Goal: Task Accomplishment & Management: Use online tool/utility

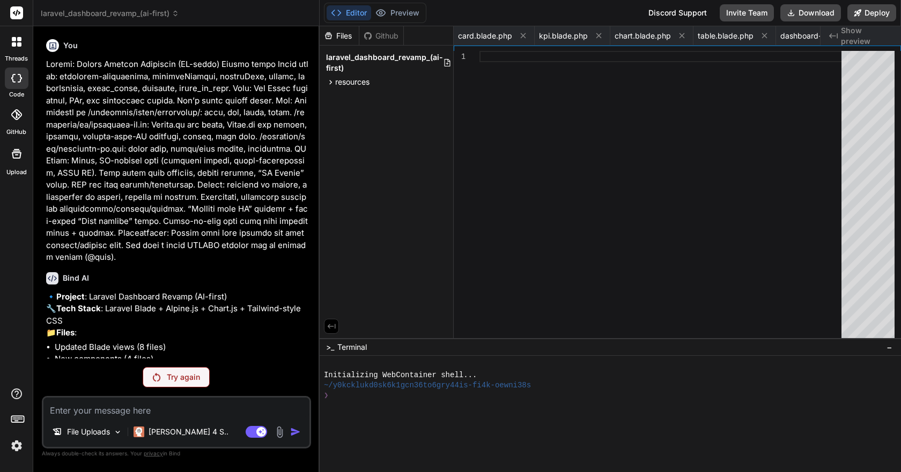
scroll to position [0, 567]
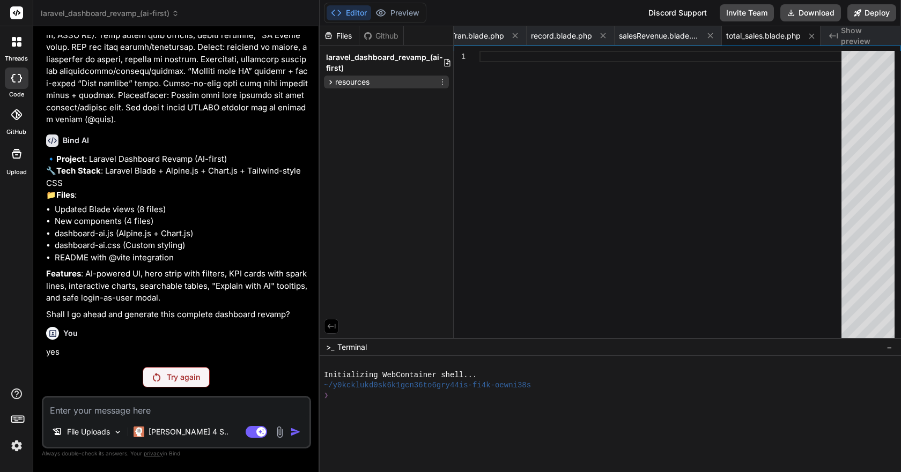
click at [331, 81] on icon at bounding box center [330, 82] width 3 height 4
click at [344, 93] on span "views" at bounding box center [354, 96] width 20 height 11
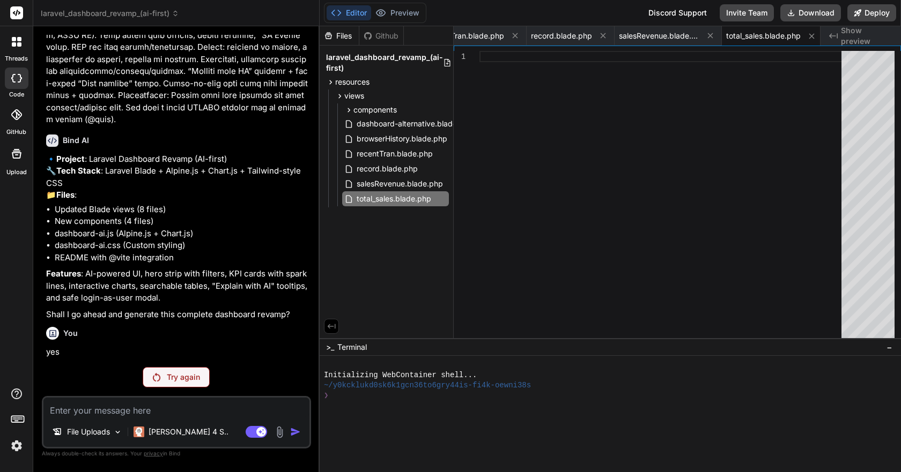
click at [353, 33] on div "Files" at bounding box center [338, 36] width 39 height 11
click at [364, 37] on icon at bounding box center [367, 36] width 9 height 9
click at [645, 38] on span "salesRevenue.blade.php" at bounding box center [659, 36] width 80 height 11
type textarea "}); } }); </script> @endpush @endsection"
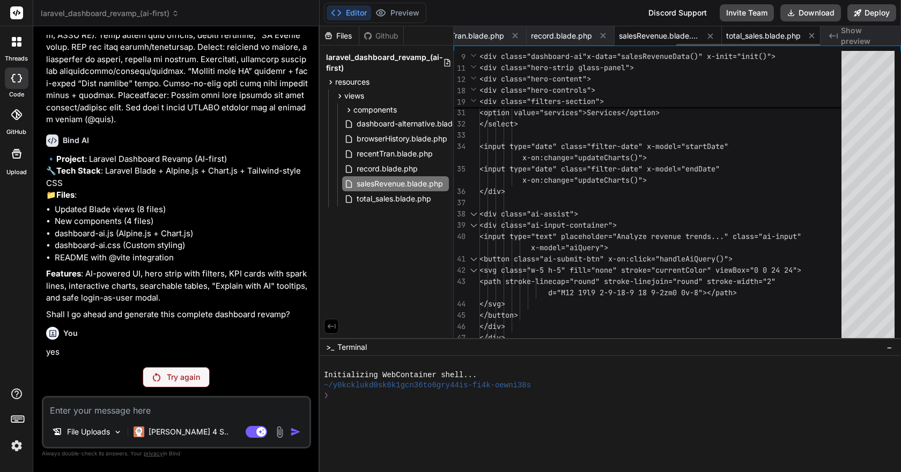
click at [775, 37] on span "total_sales.blade.php" at bounding box center [763, 36] width 75 height 11
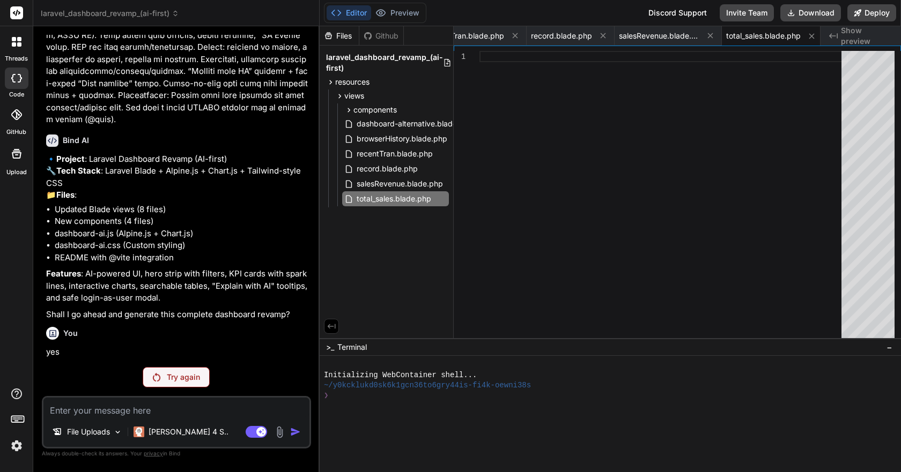
click at [178, 376] on p "Try again" at bounding box center [183, 377] width 33 height 11
type textarea "x"
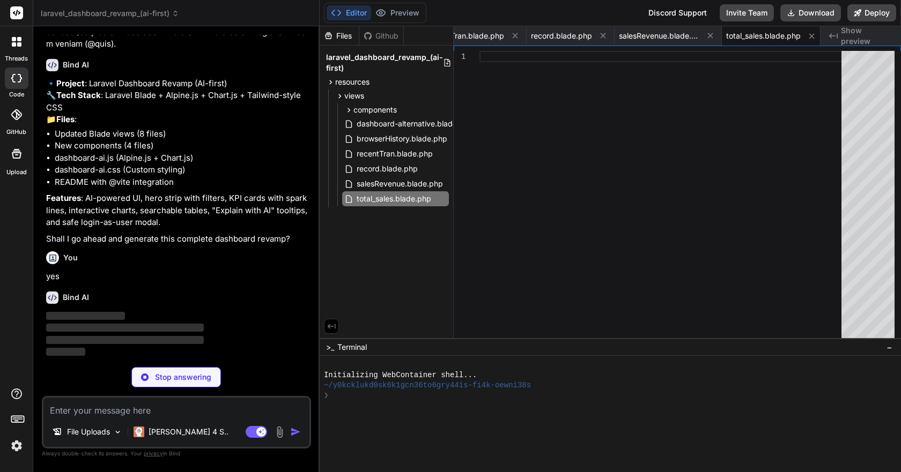
click at [860, 34] on span "Show preview" at bounding box center [866, 35] width 51 height 21
click at [860, 37] on span "Show preview" at bounding box center [866, 35] width 51 height 21
click at [652, 31] on span "salesRevenue.blade.php" at bounding box center [659, 36] width 80 height 11
type textarea "}); } }); </script> @endpush @endsection"
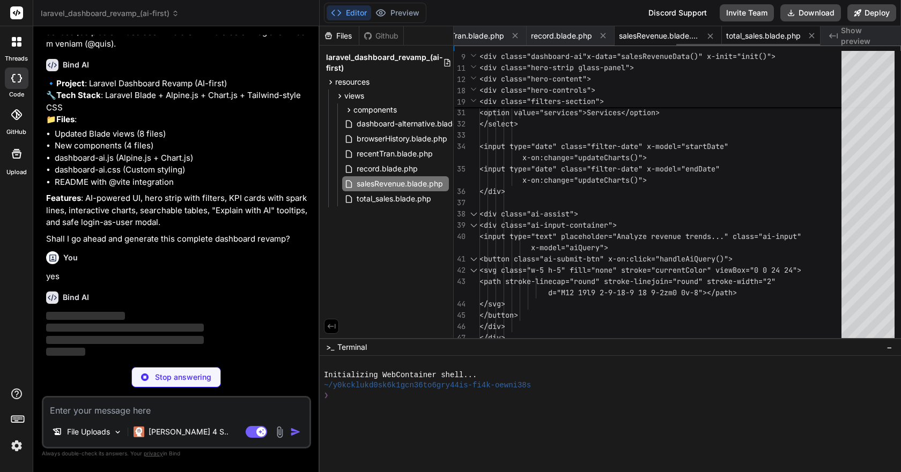
click at [743, 36] on span "total_sales.blade.php" at bounding box center [763, 36] width 75 height 11
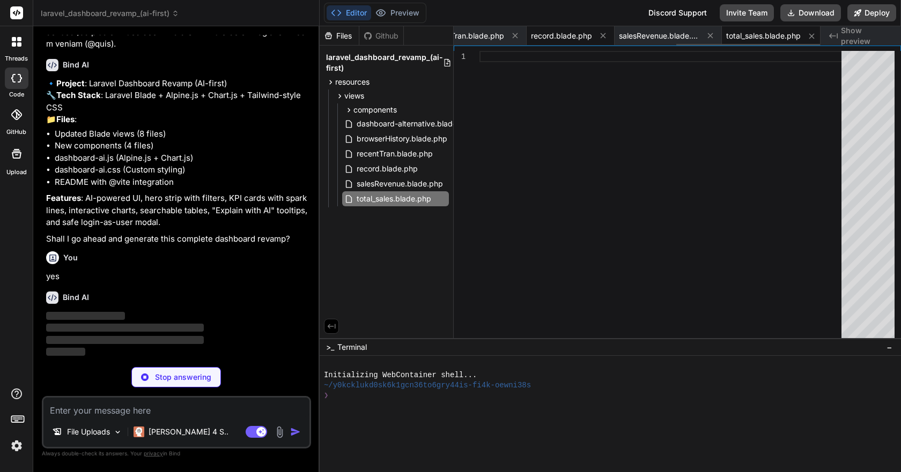
click at [563, 34] on span "record.blade.php" at bounding box center [561, 36] width 61 height 11
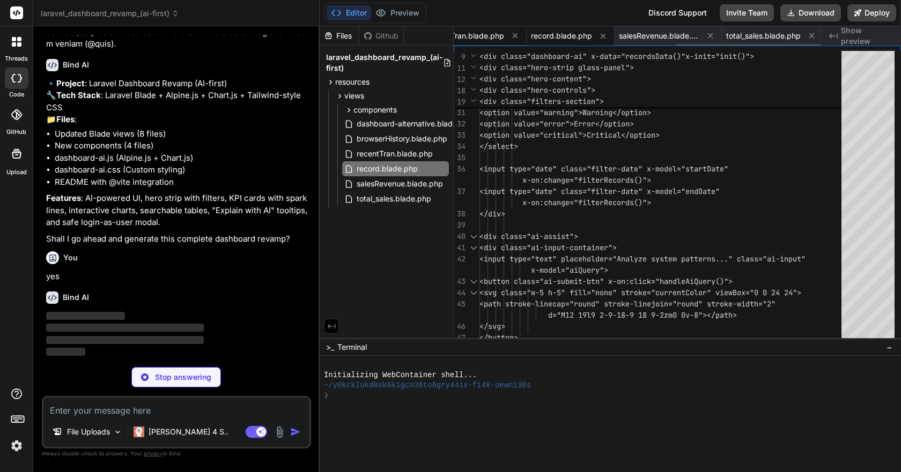
type textarea "x"
click at [485, 35] on span "recentTran.blade.php" at bounding box center [466, 36] width 76 height 11
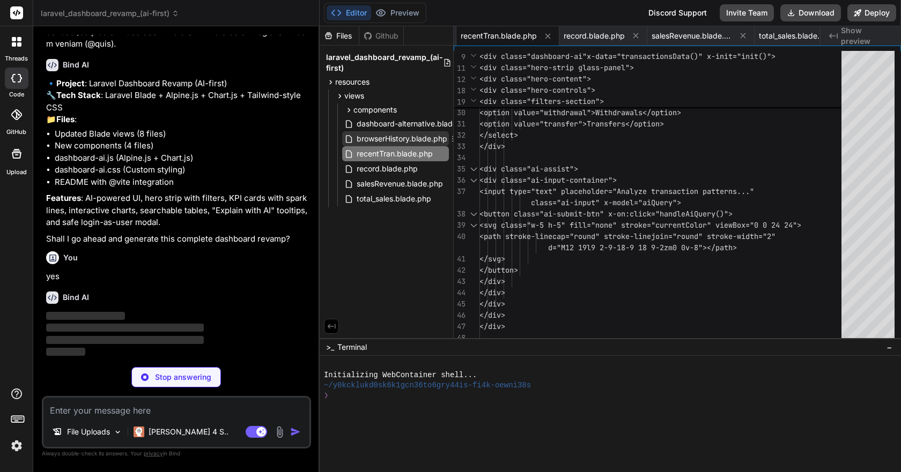
click at [378, 137] on span "browserHistory.blade.php" at bounding box center [401, 138] width 93 height 13
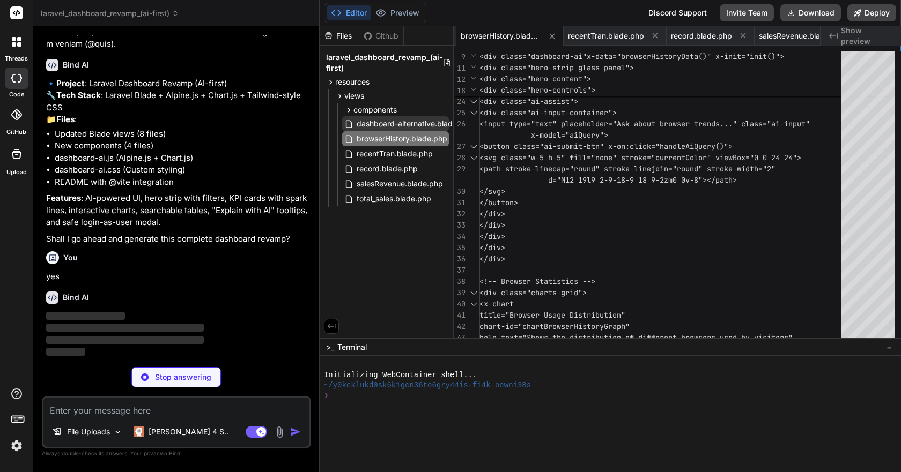
click at [387, 125] on span "dashboard-alternative.blade.php" at bounding box center [414, 123] width 118 height 13
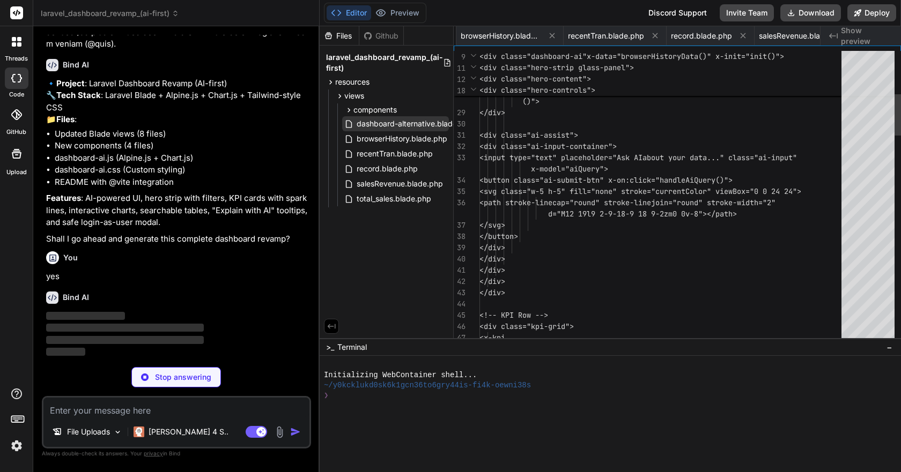
scroll to position [0, 319]
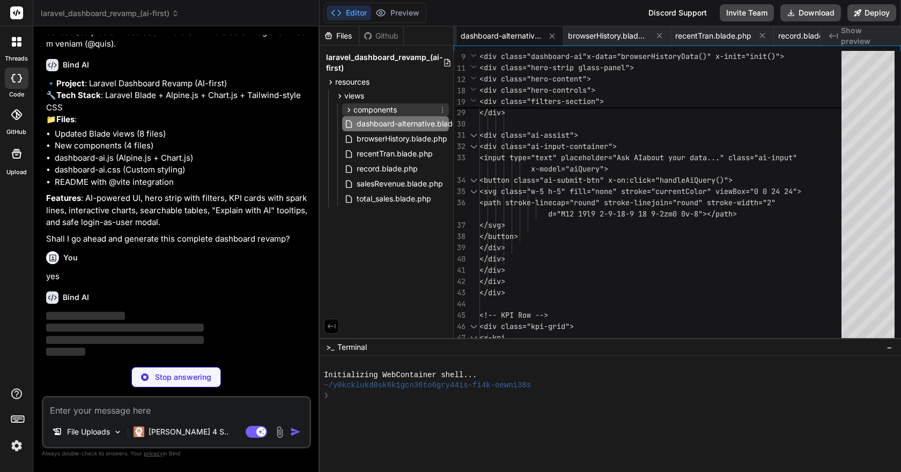
click at [392, 113] on span "components" at bounding box center [374, 110] width 43 height 11
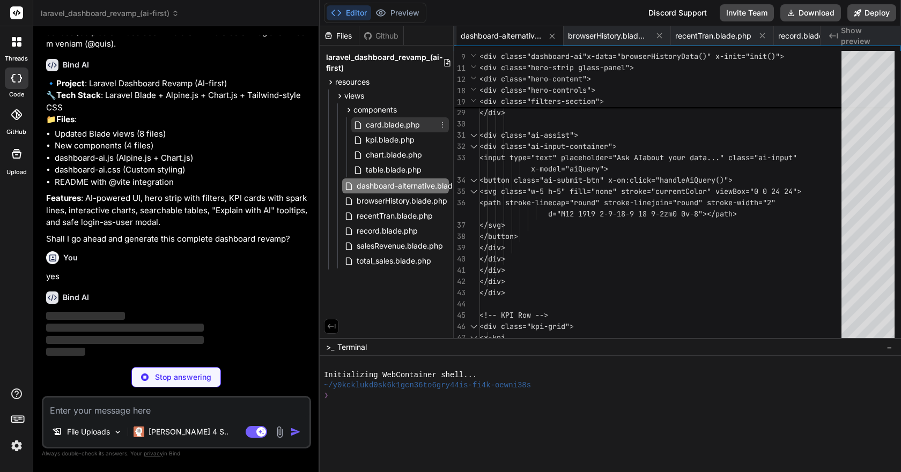
click at [382, 124] on span "card.blade.php" at bounding box center [393, 124] width 56 height 13
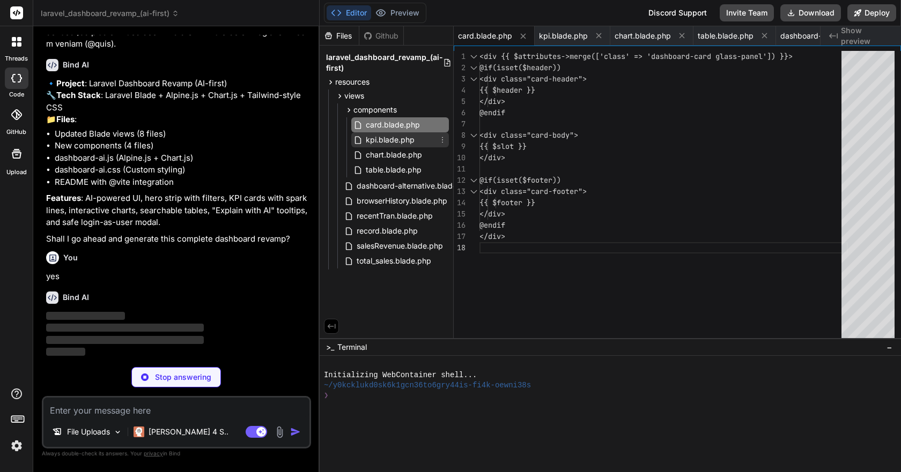
click at [381, 137] on span "kpi.blade.php" at bounding box center [390, 139] width 51 height 13
type textarea "@endif </div>"
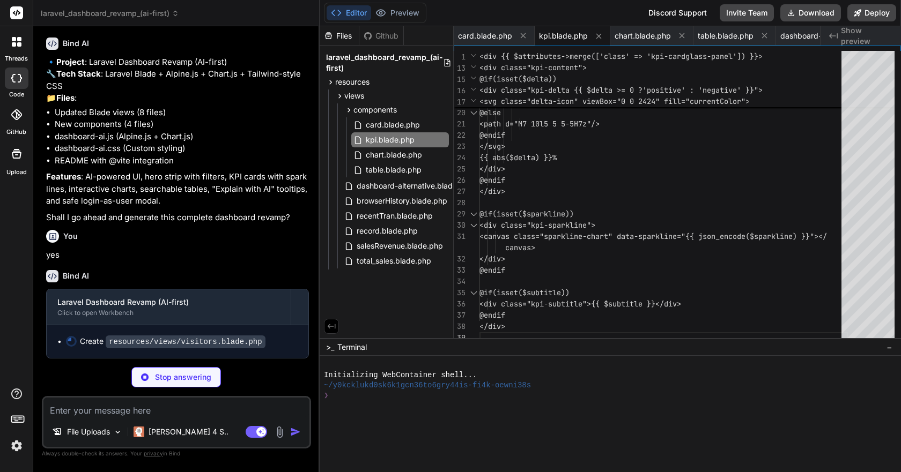
scroll to position [247, 0]
type textarea "x"
click at [491, 35] on span "card.blade.php" at bounding box center [485, 36] width 54 height 11
type textarea "@if(isset($footer)) <div class="card-footer"> {{ $footer }} </div> @endif </div>"
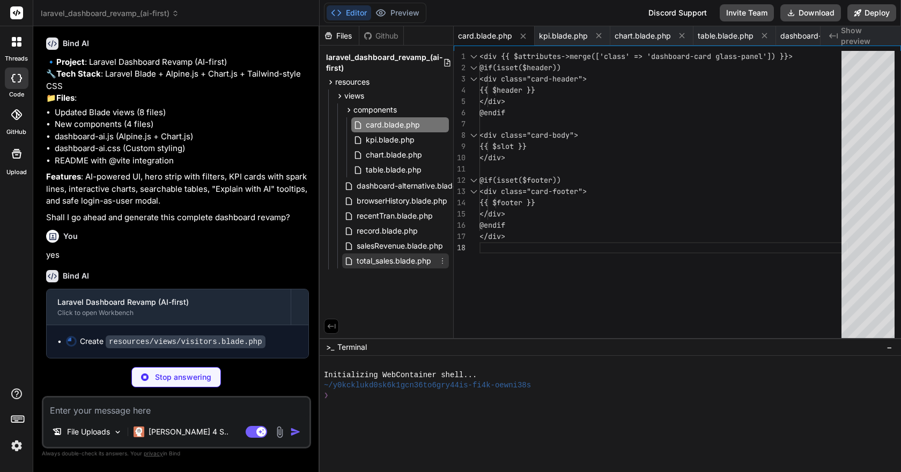
type textarea "x"
click at [385, 258] on span "total_sales.blade.php" at bounding box center [393, 261] width 77 height 13
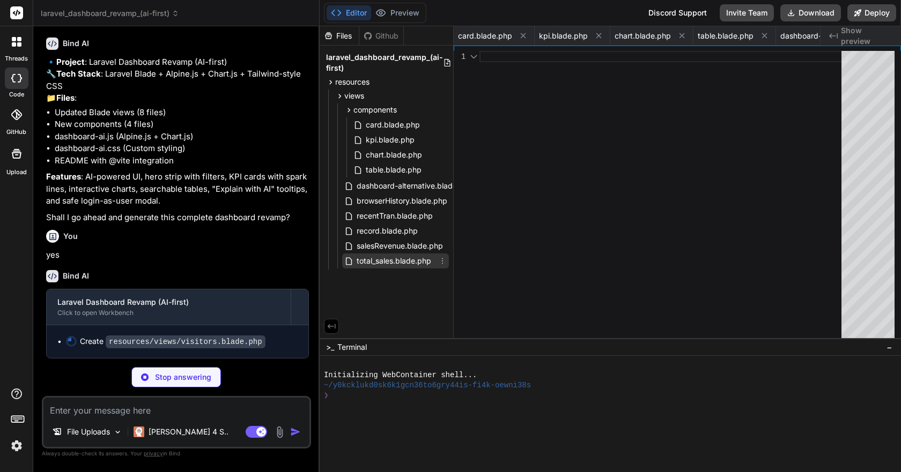
scroll to position [0, 567]
click at [743, 36] on span "total_sales.blade.php" at bounding box center [763, 36] width 75 height 11
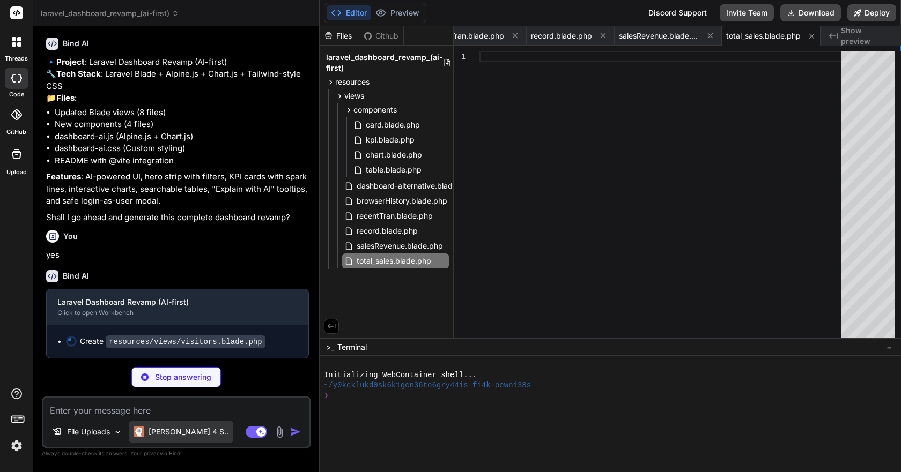
type textarea "x"
type textarea "</script> @endpush @endsection"
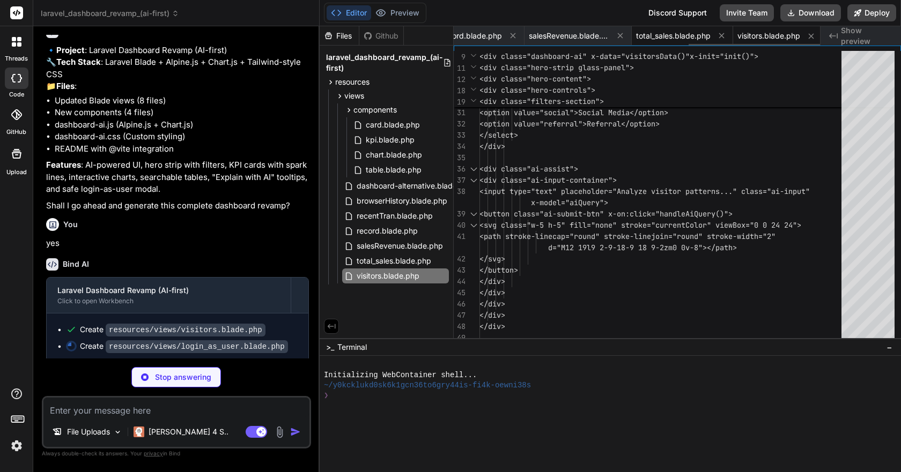
type textarea "x"
click at [670, 38] on span "total_sales.blade.php" at bounding box center [673, 36] width 75 height 11
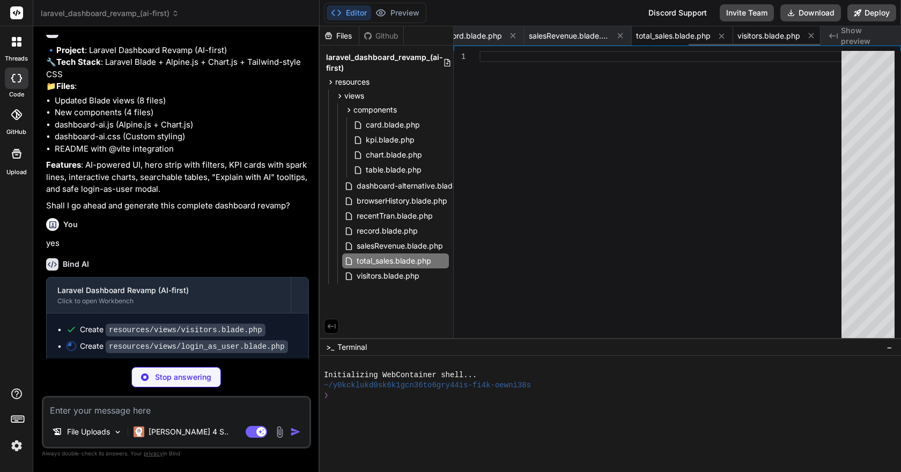
type textarea "x"
click at [755, 35] on span "visitors.blade.php" at bounding box center [768, 36] width 63 height 11
type textarea "</script> @endpush @endsection"
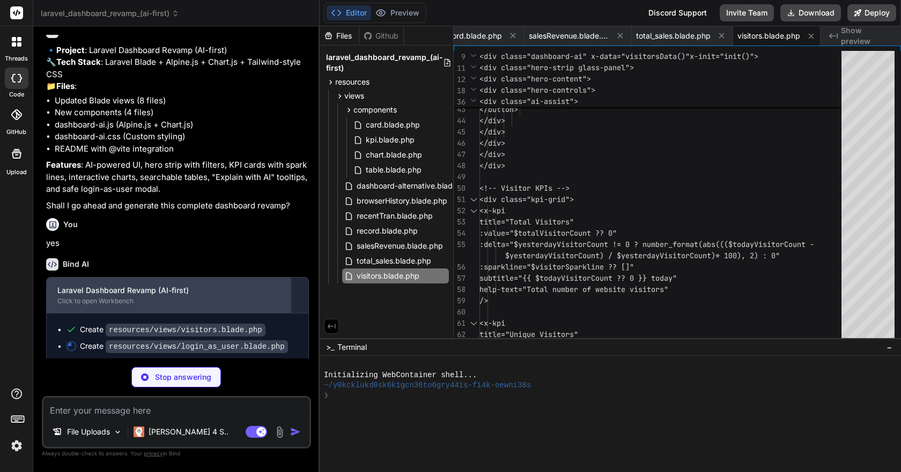
scroll to position [263, 0]
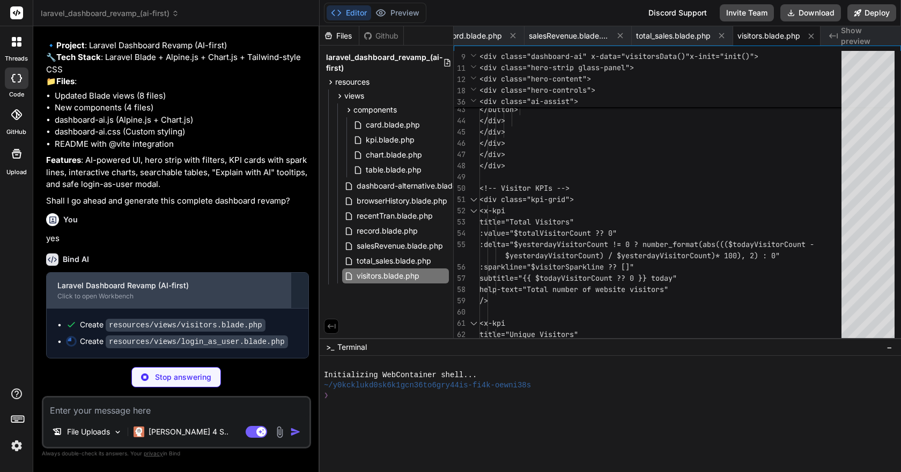
type textarea "x"
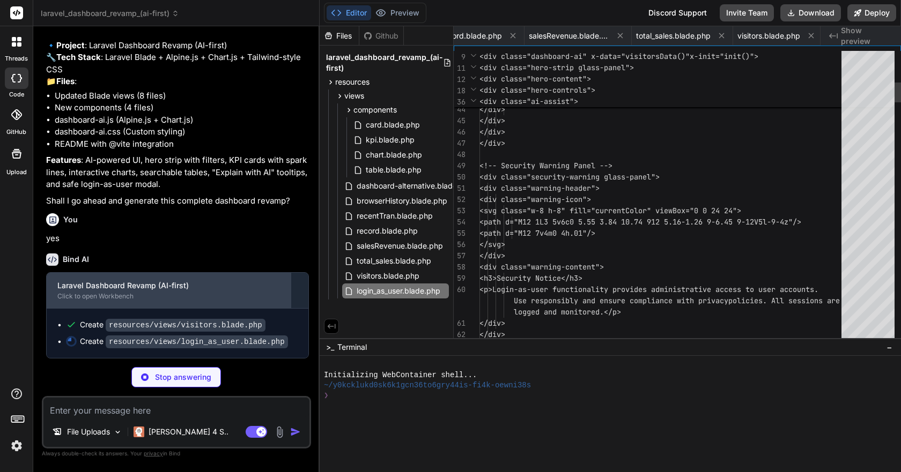
scroll to position [0, 764]
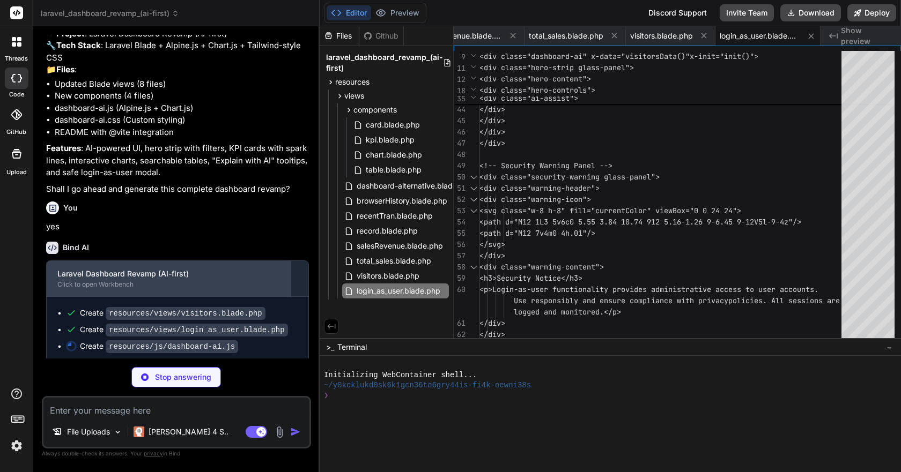
type textarea "x"
type textarea "if (tooltip) { tooltip.style.display = 'none'; } }); }); });"
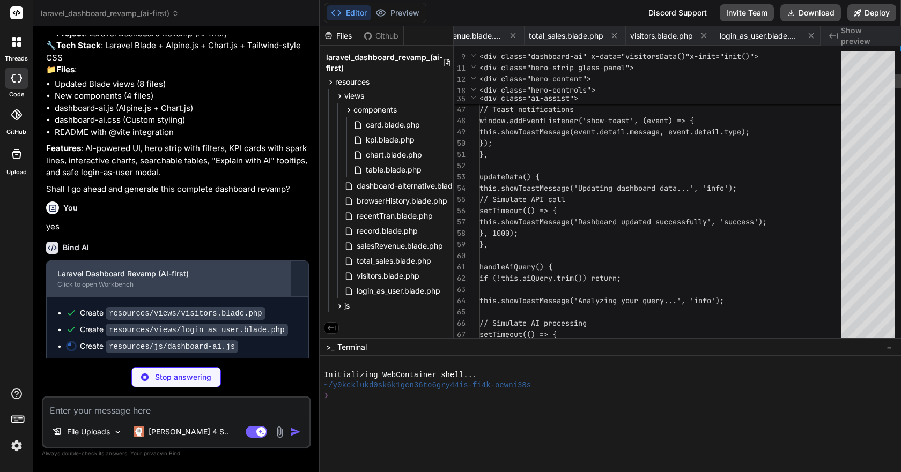
scroll to position [0, 846]
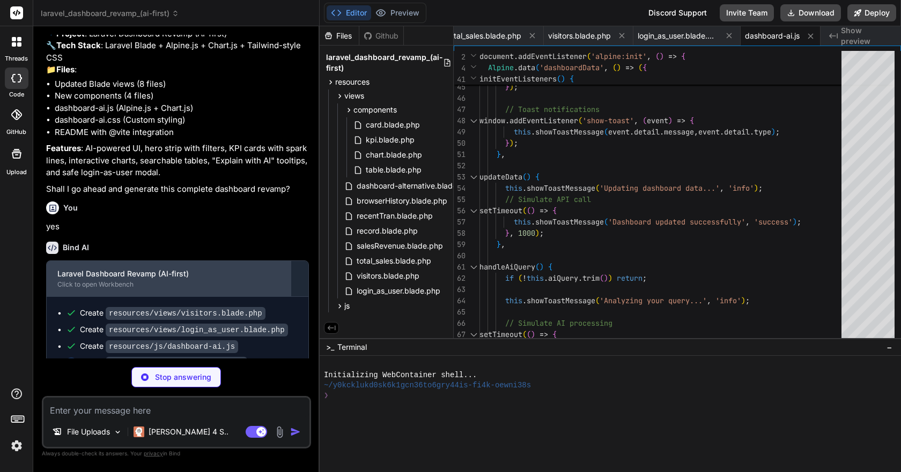
type textarea "x"
type textarea "background: var(--gray-100); color: var(--gray-900); } .chart-body { height: 20…"
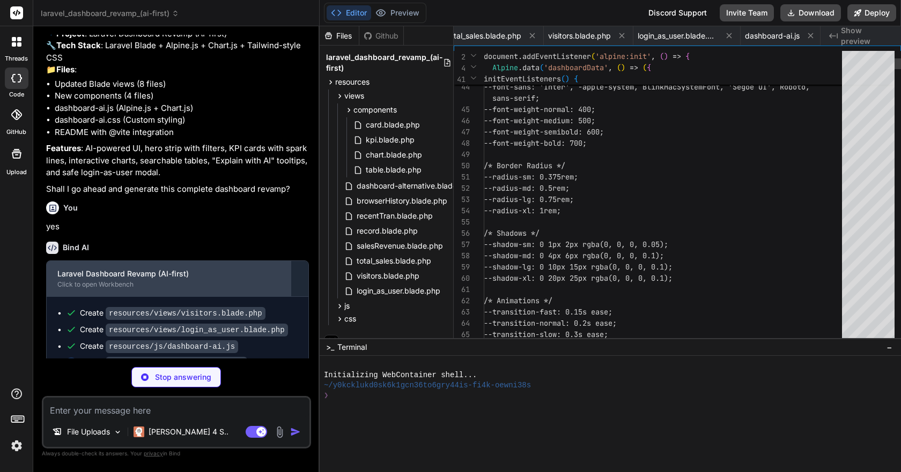
scroll to position [0, 934]
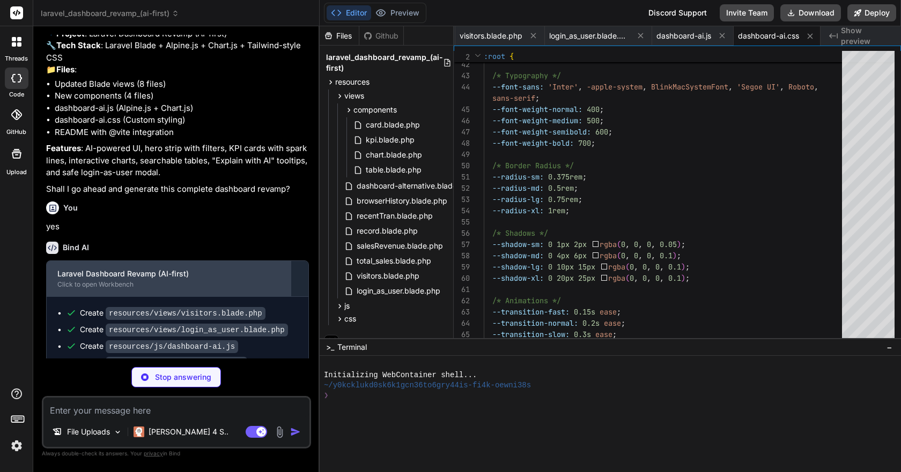
type textarea "x"
type textarea "functionality is preserved with enhanced user experience."
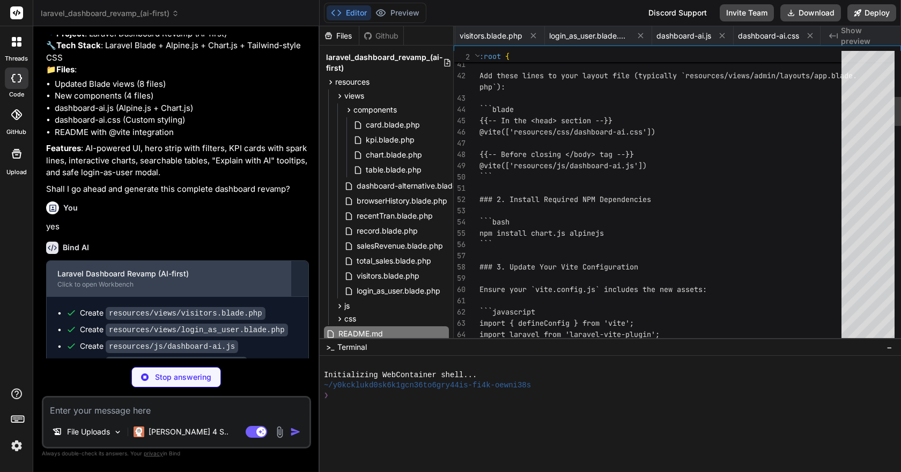
scroll to position [0, 1006]
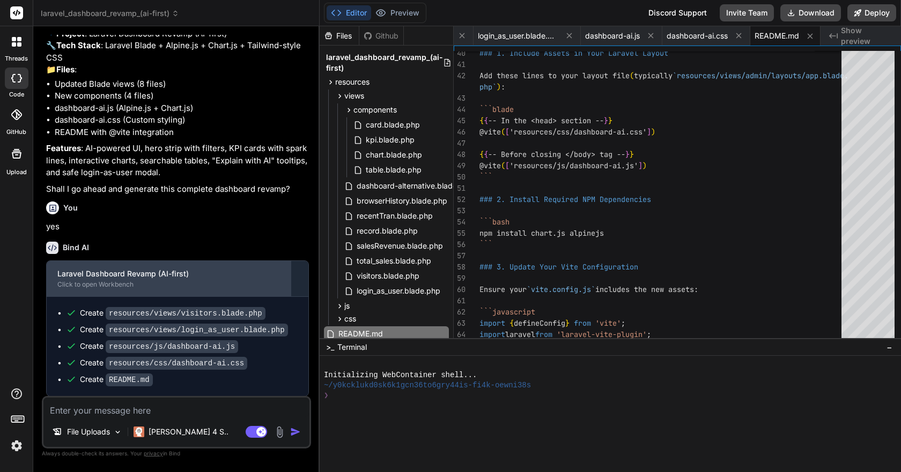
type textarea "x"
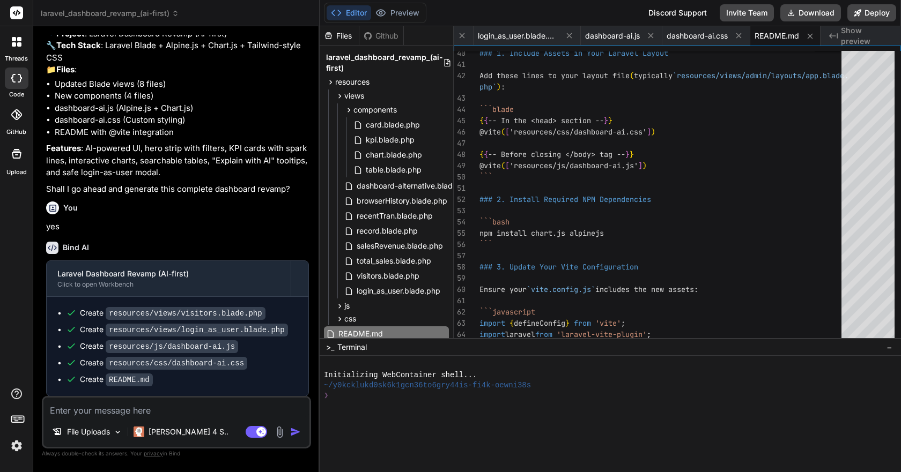
click at [841, 35] on div "Created with Pixso. Show preview" at bounding box center [860, 35] width 80 height 19
click at [702, 38] on span "dashboard-ai.css" at bounding box center [696, 36] width 61 height 11
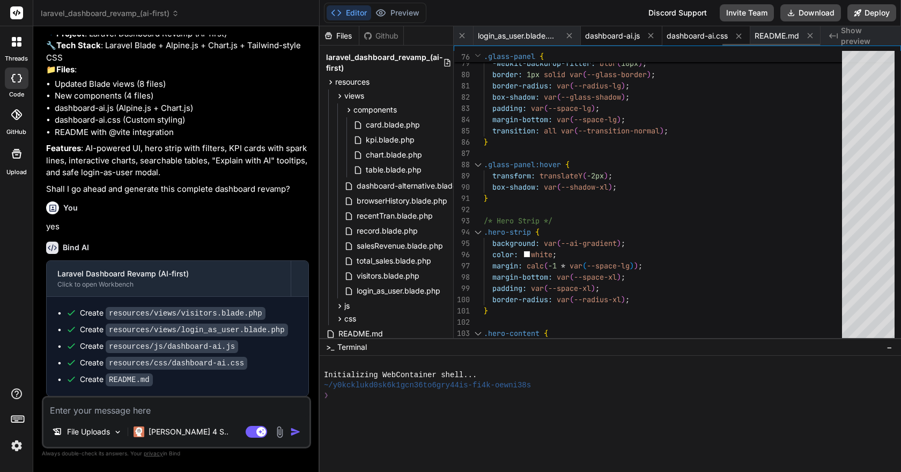
click at [603, 36] on span "dashboard-ai.js" at bounding box center [612, 36] width 55 height 11
type textarea "if (tooltip) { tooltip.style.display = 'none'; } }); }); });"
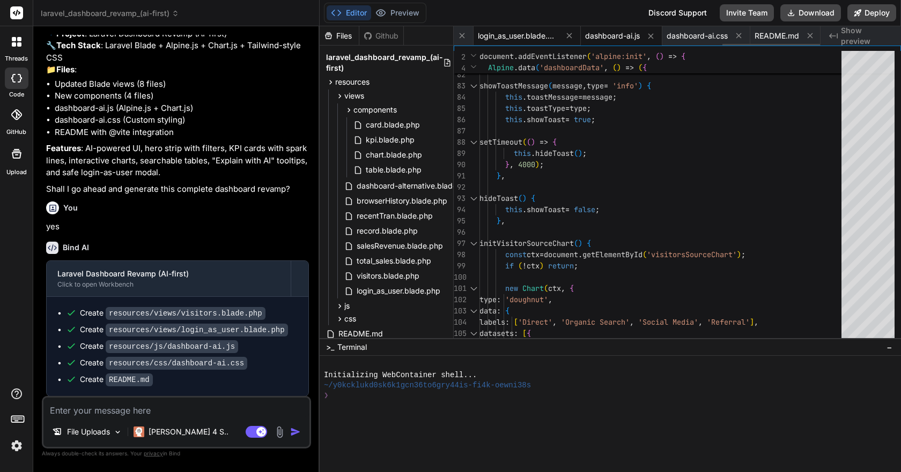
click at [522, 42] on div "login_as_user.blade.php" at bounding box center [526, 35] width 107 height 19
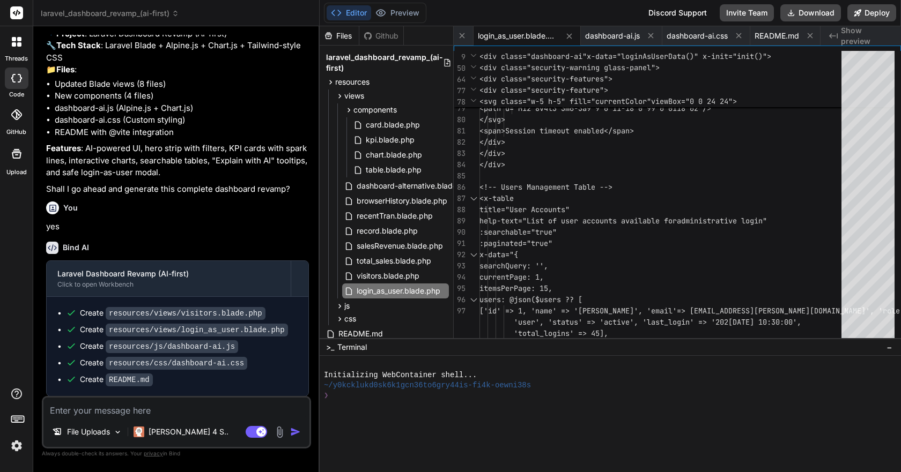
click at [358, 17] on button "Editor" at bounding box center [348, 12] width 44 height 15
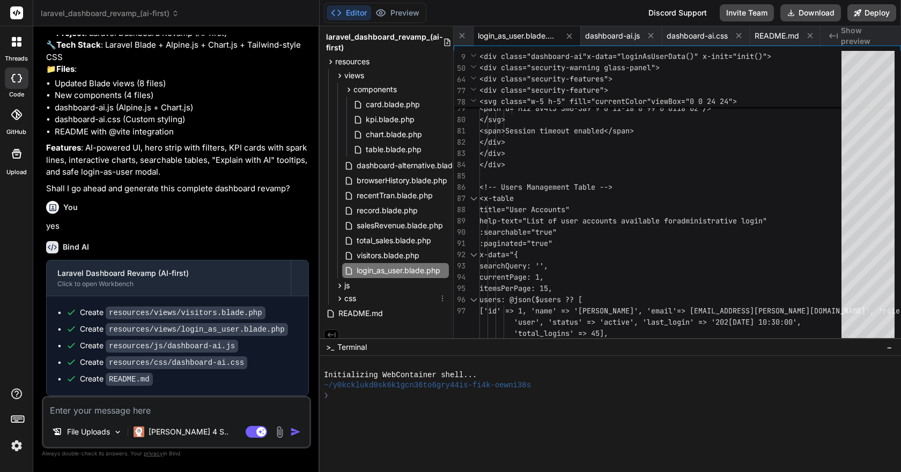
scroll to position [29, 0]
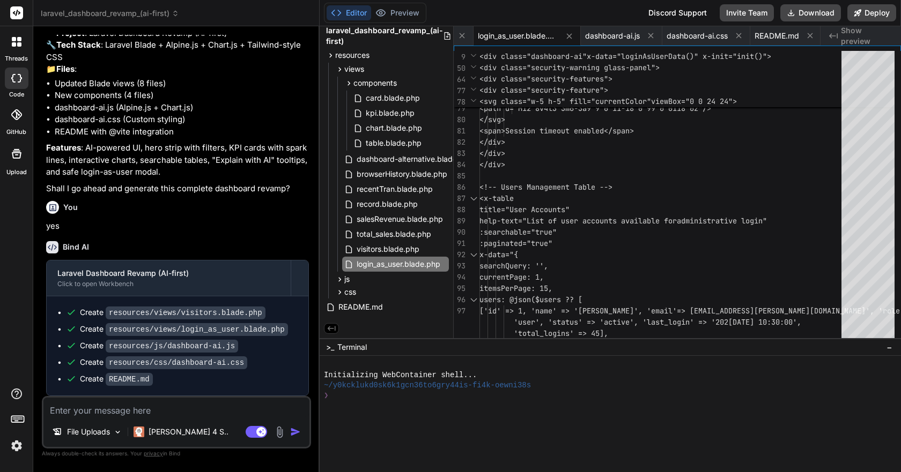
click at [849, 39] on span "Show preview" at bounding box center [866, 35] width 51 height 21
click at [763, 38] on span "README.md" at bounding box center [776, 36] width 44 height 11
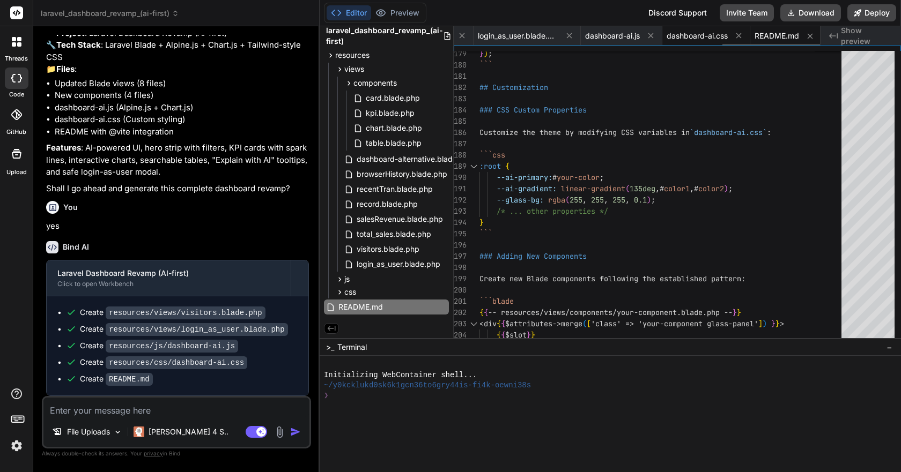
click at [687, 32] on span "dashboard-ai.css" at bounding box center [696, 36] width 61 height 11
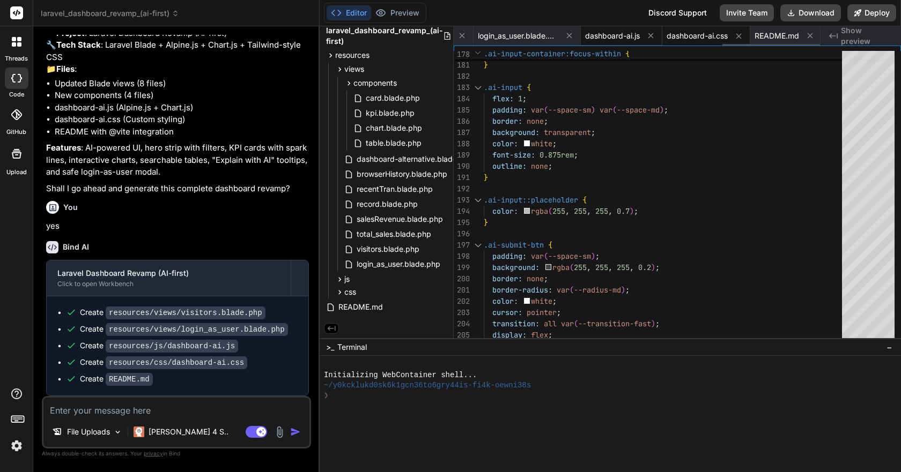
click at [600, 34] on span "dashboard-ai.js" at bounding box center [612, 36] width 55 height 11
type textarea "if (tooltip) { tooltip.style.display = 'none'; } }); }); });"
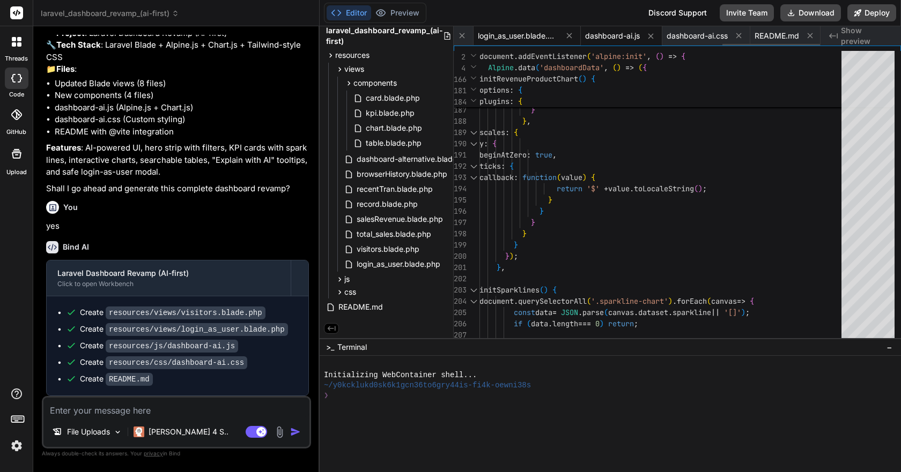
click at [500, 32] on span "login_as_user.blade.php" at bounding box center [518, 36] width 80 height 11
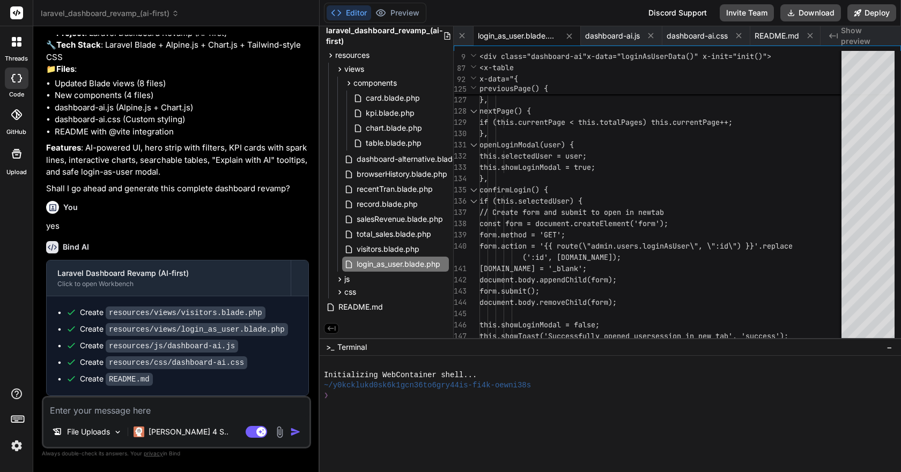
click at [17, 15] on rect at bounding box center [16, 12] width 13 height 13
click at [155, 318] on code "resources/views/visitors.blade.php" at bounding box center [186, 313] width 160 height 13
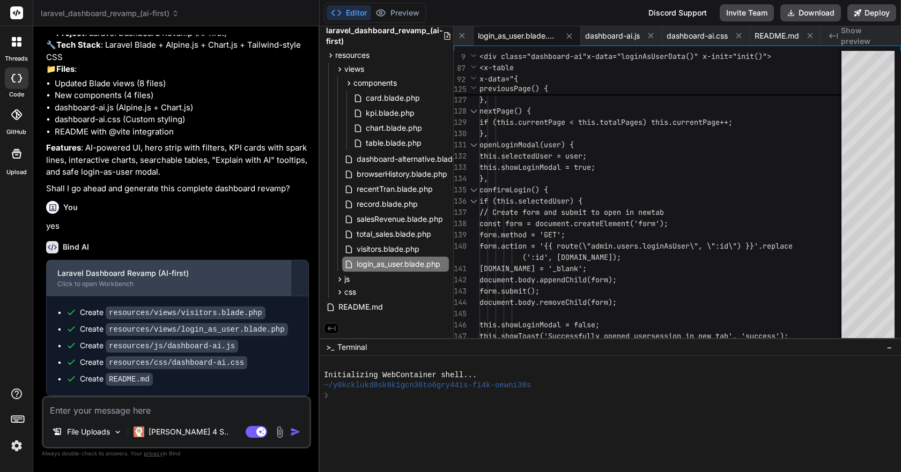
click at [271, 273] on div "Laravel Dashboard Revamp (AI-first)" at bounding box center [168, 273] width 222 height 11
click at [137, 278] on div "Laravel Dashboard Revamp (AI-first)" at bounding box center [168, 273] width 222 height 11
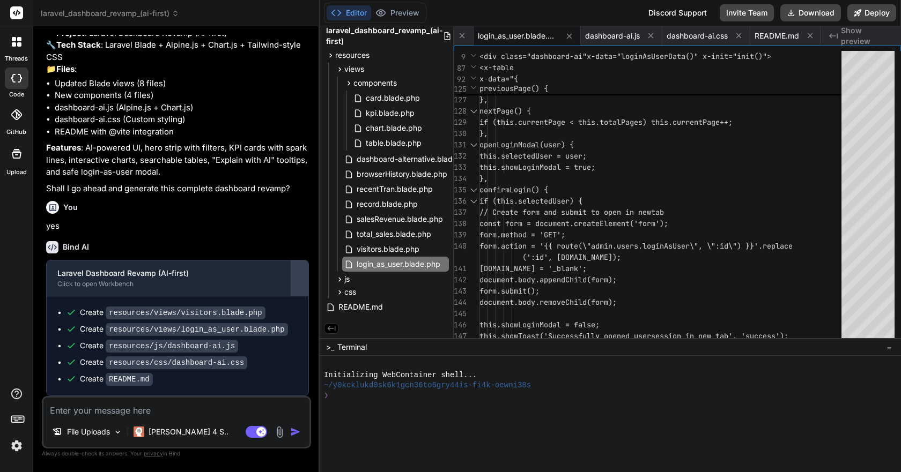
click at [293, 277] on div at bounding box center [299, 278] width 17 height 17
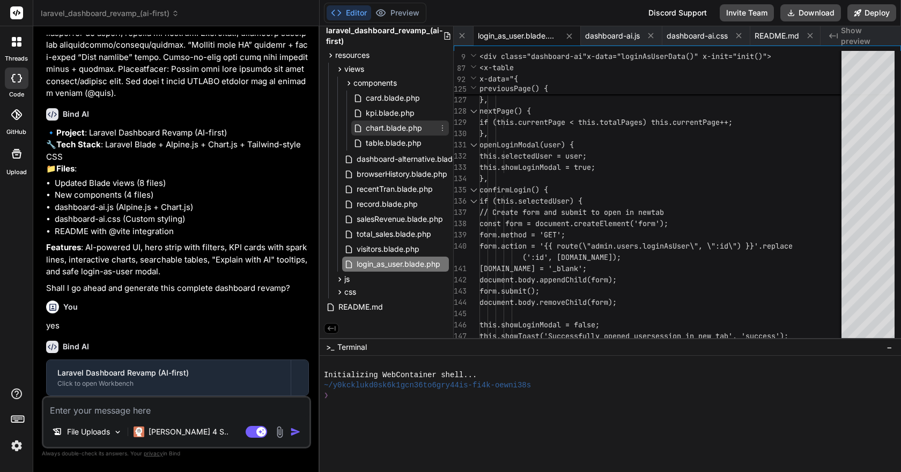
scroll to position [0, 0]
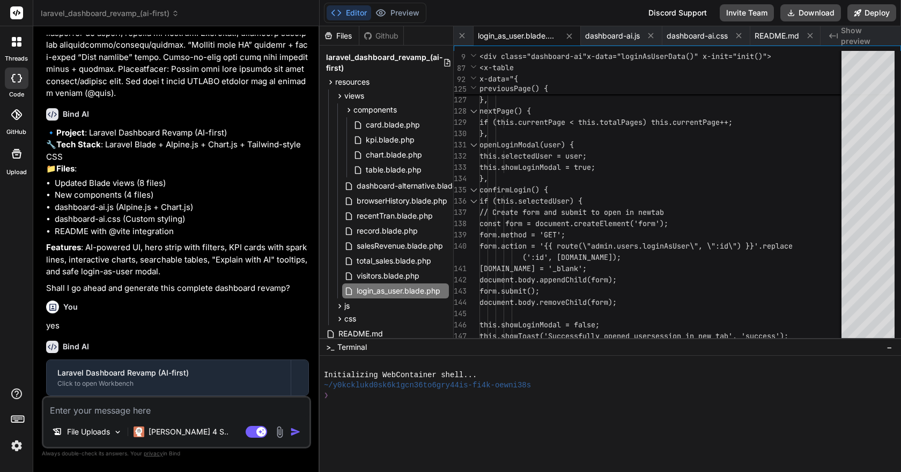
click at [339, 35] on div "Files" at bounding box center [338, 36] width 39 height 11
click at [626, 35] on span "dashboard-ai.js" at bounding box center [612, 36] width 55 height 11
type textarea "if (tooltip) { tooltip.style.display = 'none'; } }); }); });"
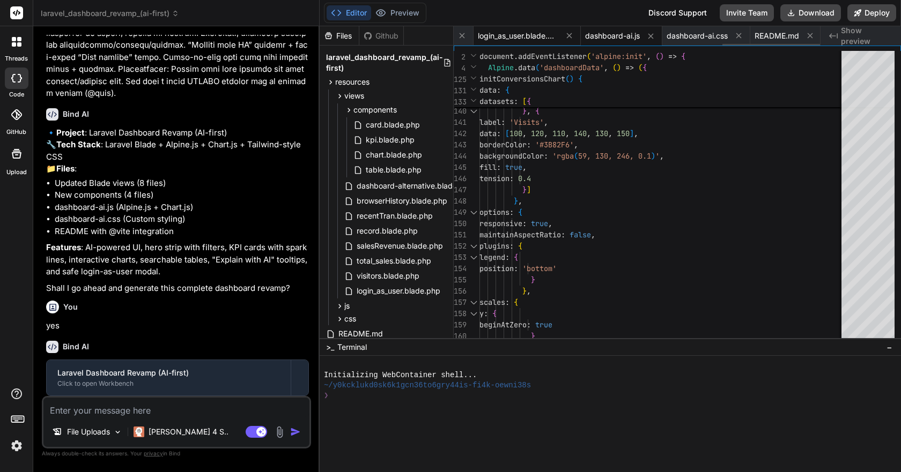
click at [503, 37] on span "login_as_user.blade.php" at bounding box center [518, 36] width 80 height 11
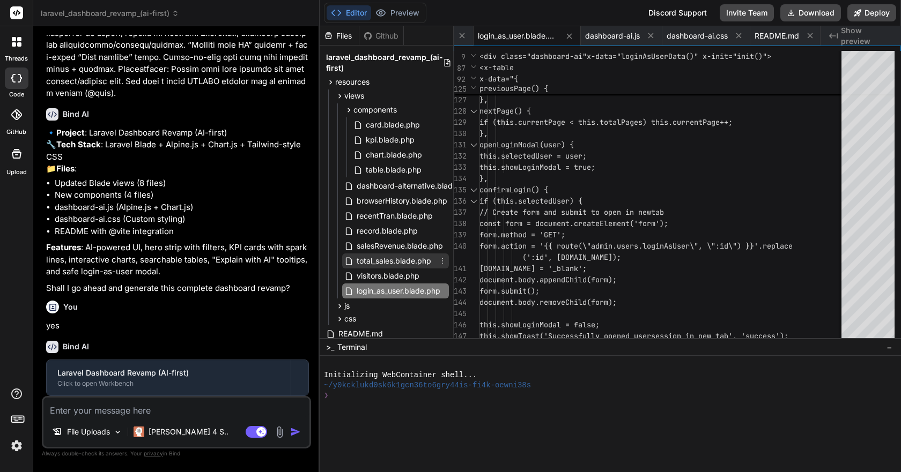
click at [390, 254] on div "total_sales.blade.php" at bounding box center [395, 261] width 107 height 15
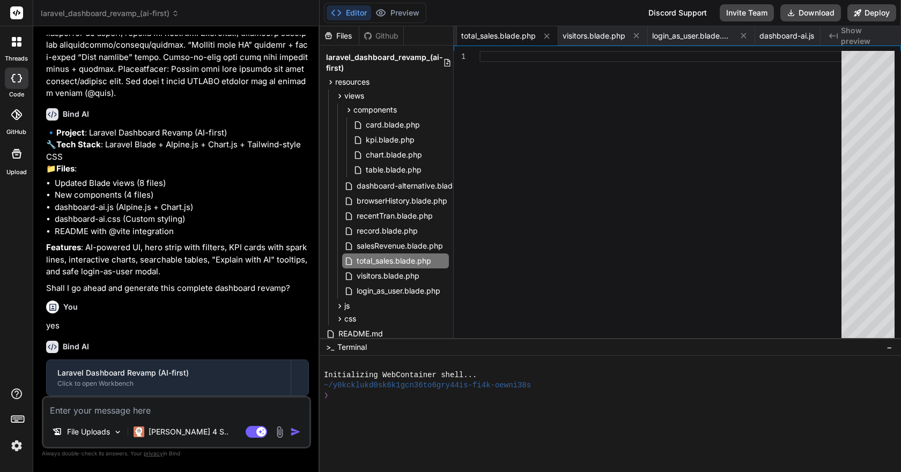
click at [522, 54] on div at bounding box center [663, 197] width 368 height 293
click at [584, 31] on span "visitors.blade.php" at bounding box center [593, 36] width 63 height 11
type textarea "</script> @endpush @endsection"
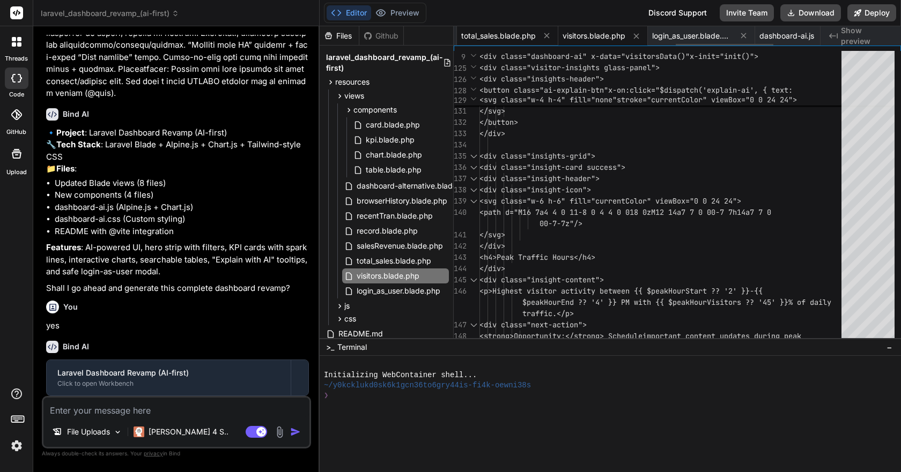
click at [484, 33] on span "total_sales.blade.php" at bounding box center [498, 36] width 75 height 11
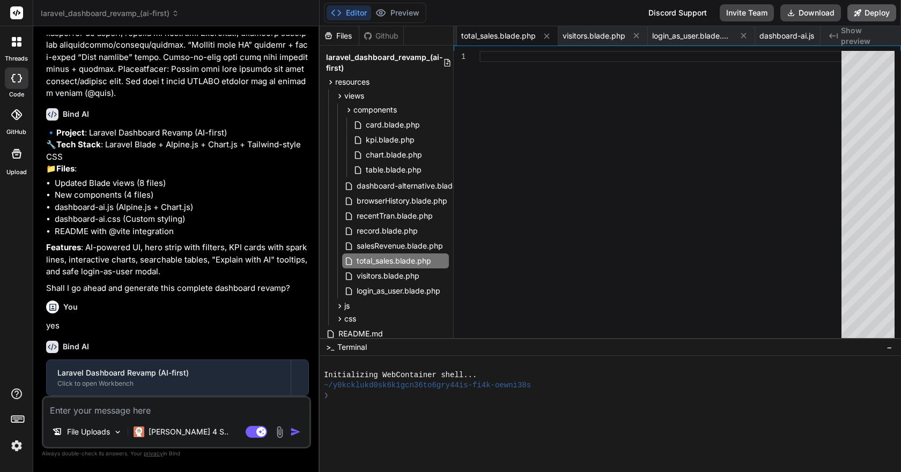
click at [856, 14] on icon at bounding box center [857, 12] width 7 height 7
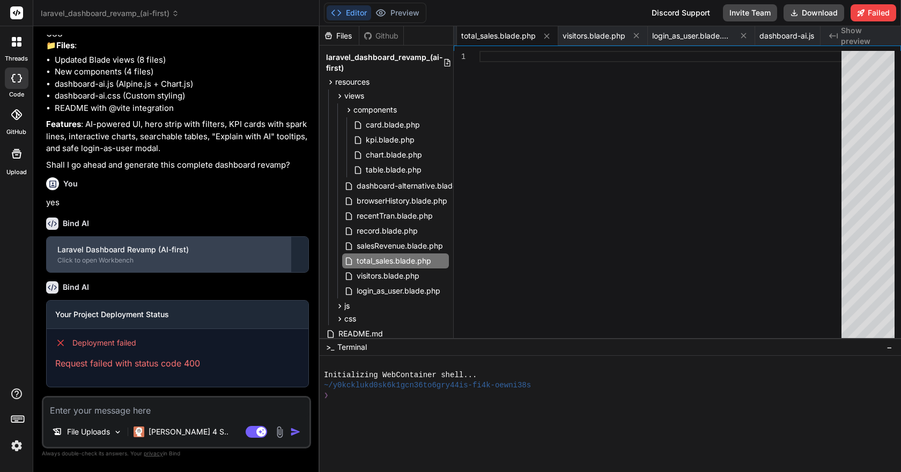
scroll to position [299, 0]
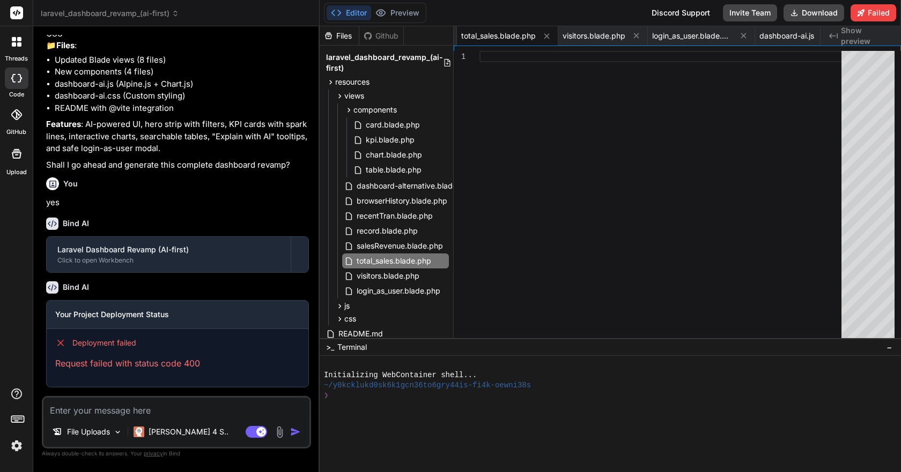
click at [857, 39] on span "Show preview" at bounding box center [866, 35] width 51 height 21
drag, startPoint x: 864, startPoint y: 36, endPoint x: 862, endPoint y: 46, distance: 9.3
click at [864, 36] on span "Show preview" at bounding box center [866, 35] width 51 height 21
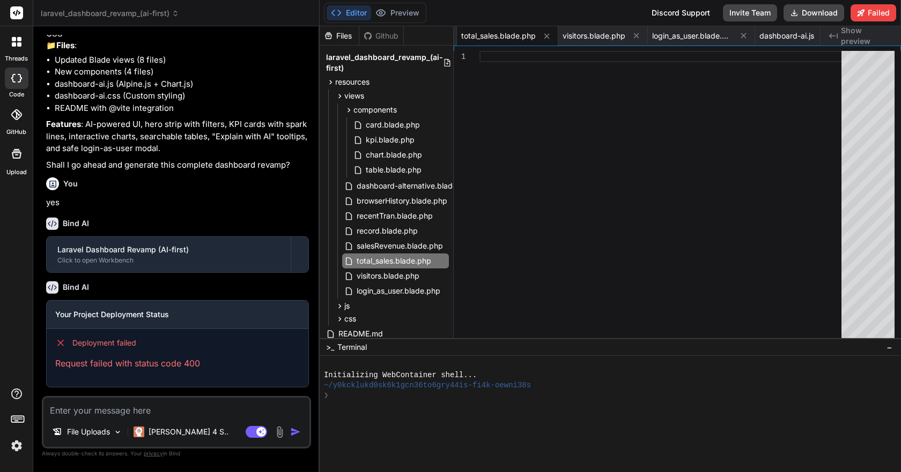
click at [832, 34] on icon "Created with Pixso." at bounding box center [833, 36] width 9 height 9
click at [831, 34] on icon "Created with Pixso." at bounding box center [833, 36] width 9 height 9
click at [831, 34] on icon at bounding box center [833, 35] width 9 height 5
click at [792, 11] on icon at bounding box center [794, 13] width 9 height 9
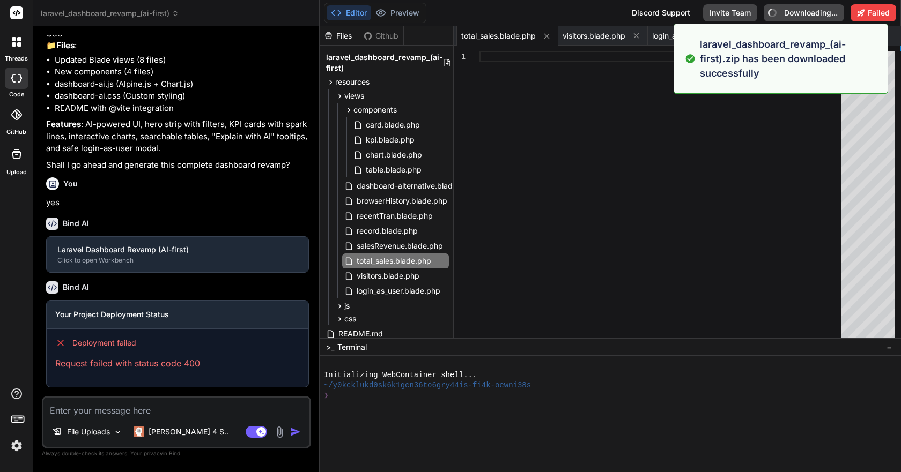
scroll to position [0, 0]
click at [721, 209] on div at bounding box center [663, 197] width 368 height 293
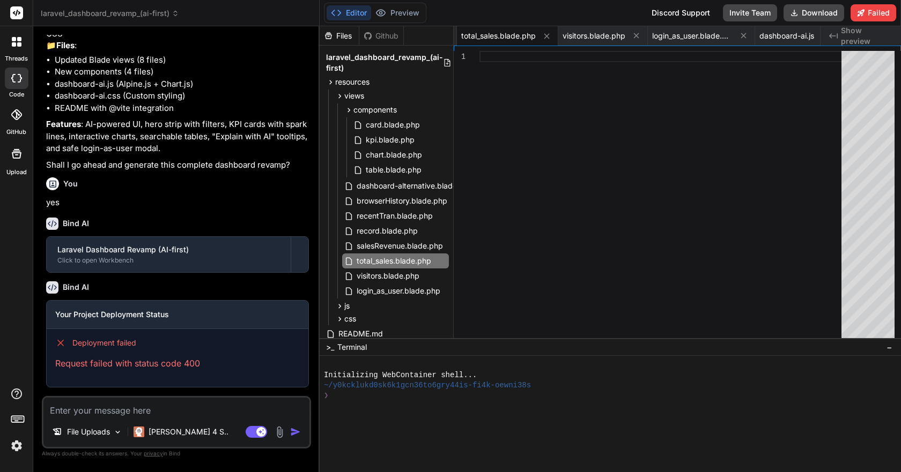
click at [16, 76] on icon at bounding box center [16, 78] width 11 height 9
type textarea "x"
click at [20, 47] on div at bounding box center [16, 42] width 23 height 23
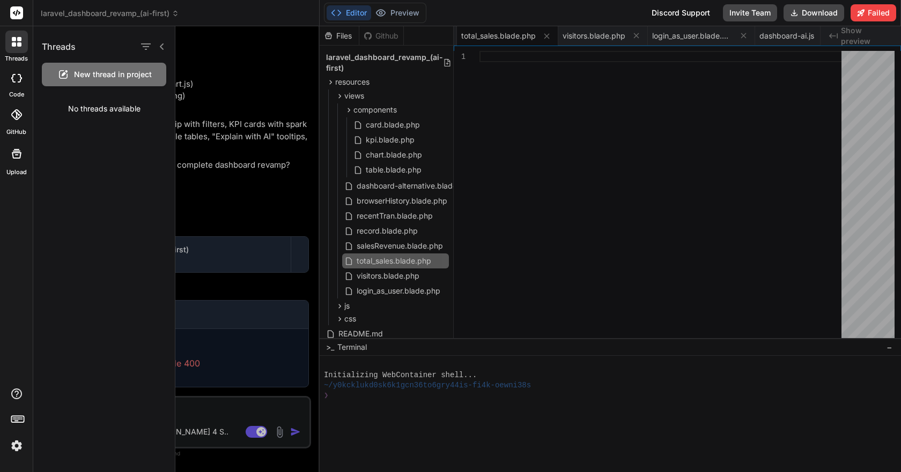
click at [16, 42] on icon at bounding box center [17, 42] width 10 height 10
click at [17, 8] on rect at bounding box center [16, 12] width 13 height 13
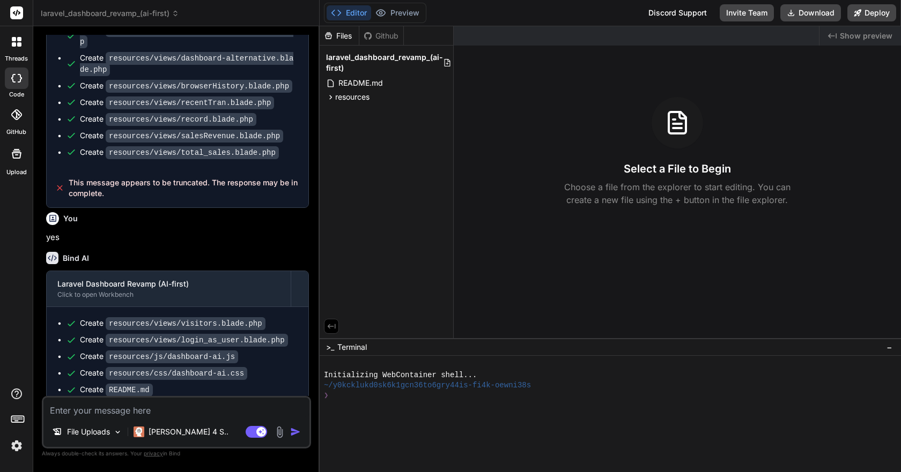
scroll to position [608, 0]
click at [345, 33] on div "Files" at bounding box center [338, 36] width 39 height 11
click at [330, 99] on icon at bounding box center [330, 97] width 9 height 9
click at [359, 79] on span "README.md" at bounding box center [360, 83] width 47 height 13
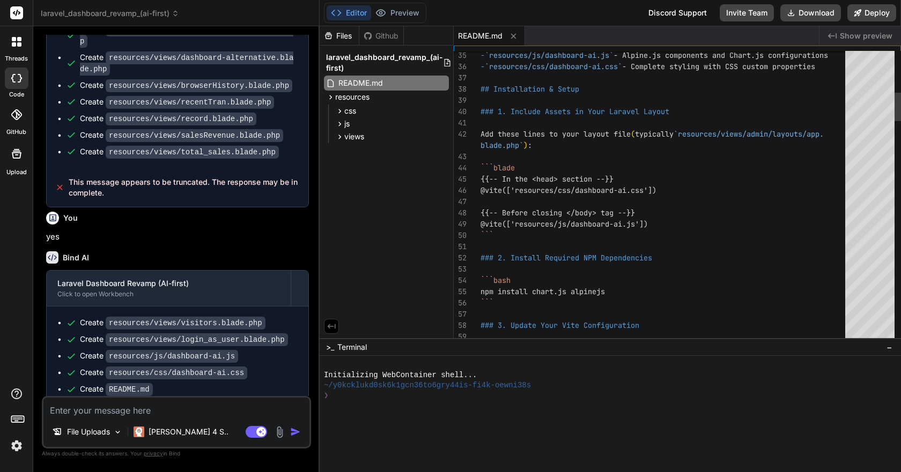
type textarea "x"
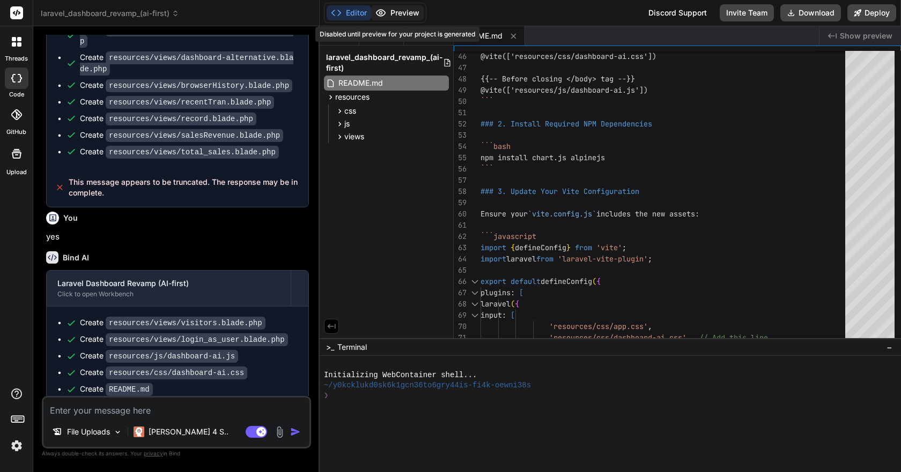
click at [392, 5] on div "Editor Preview Disabled until preview for your project is generated Discord Sup…" at bounding box center [609, 13] width 581 height 26
click at [347, 10] on button "Editor" at bounding box center [348, 12] width 44 height 15
click at [363, 142] on span "views" at bounding box center [354, 136] width 20 height 11
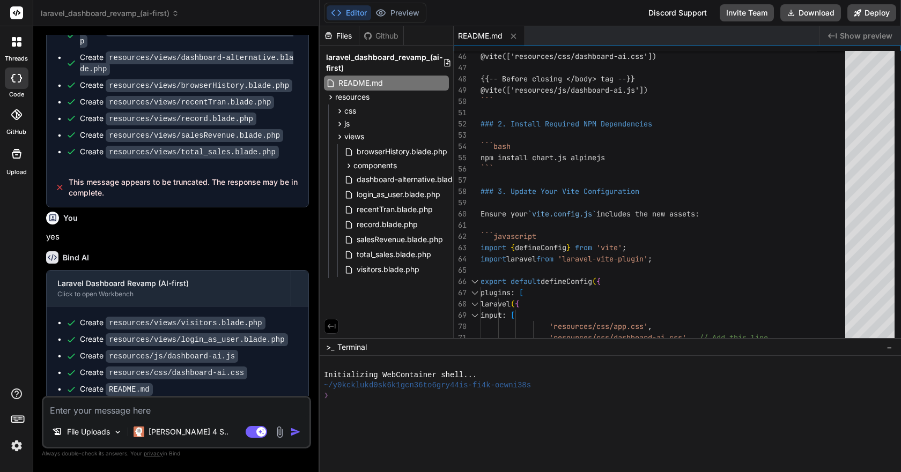
click at [183, 411] on textarea at bounding box center [176, 407] width 266 height 19
type textarea "c"
type textarea "x"
type textarea "cr"
type textarea "x"
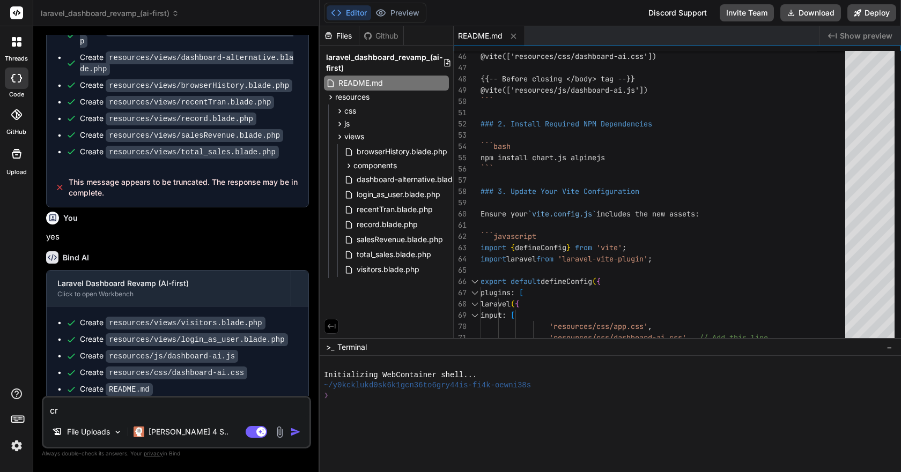
type textarea "cre"
type textarea "x"
type textarea "crea"
type textarea "x"
type textarea "creat"
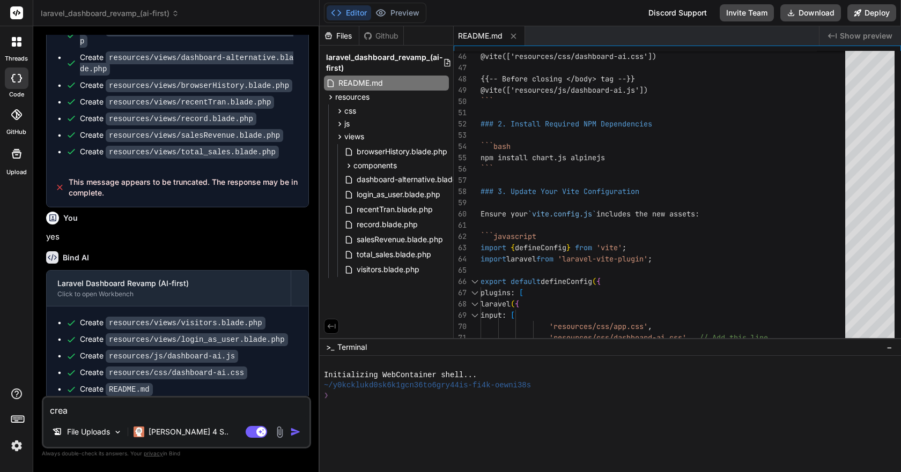
type textarea "x"
type textarea "create"
type textarea "x"
type textarea "create"
type textarea "x"
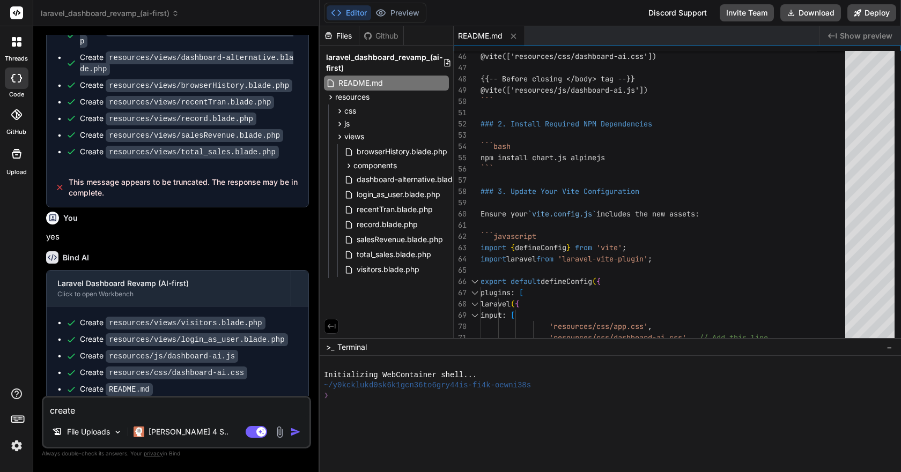
type textarea "create a"
type textarea "x"
type textarea "create a"
type textarea "x"
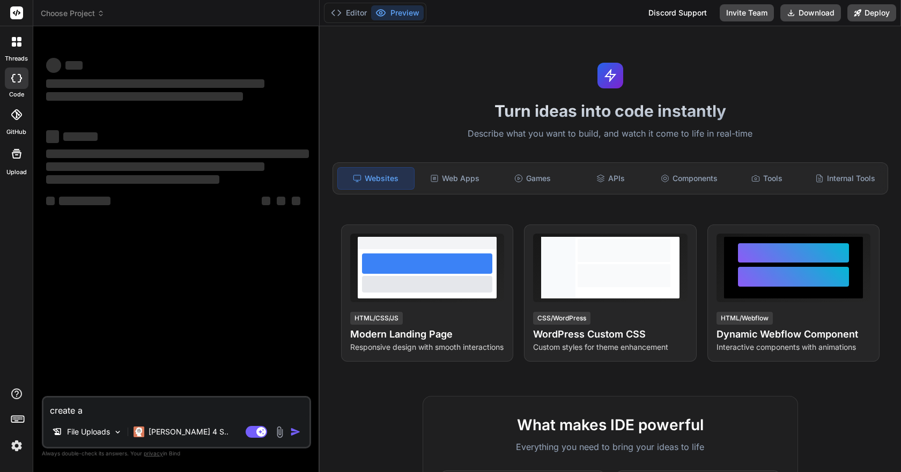
type textarea "x"
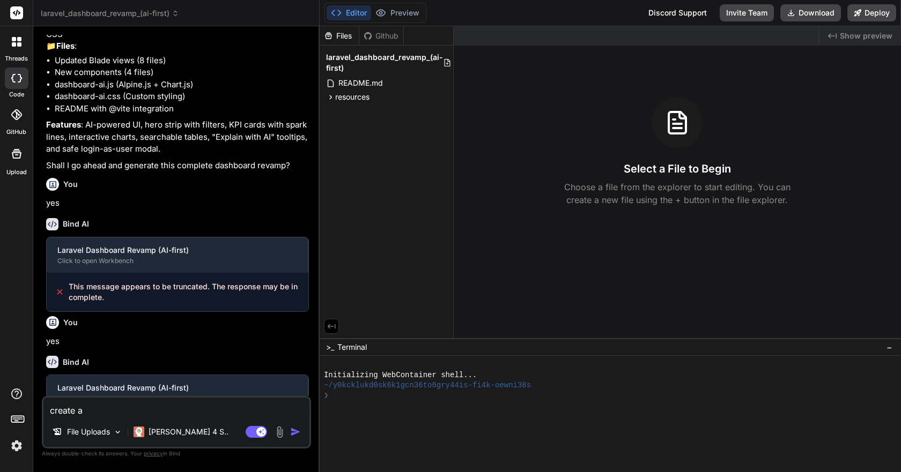
scroll to position [314, 0]
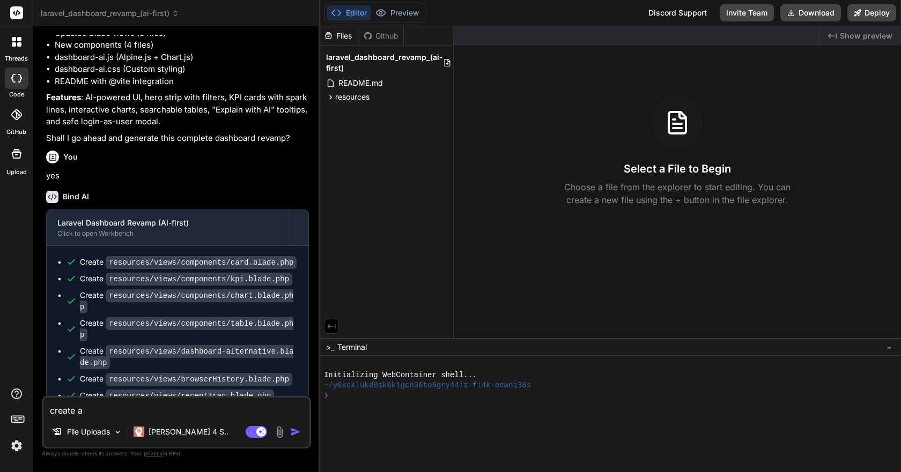
type textarea "create a d"
type textarea "x"
type textarea "create a de"
type textarea "x"
type textarea "create a dem"
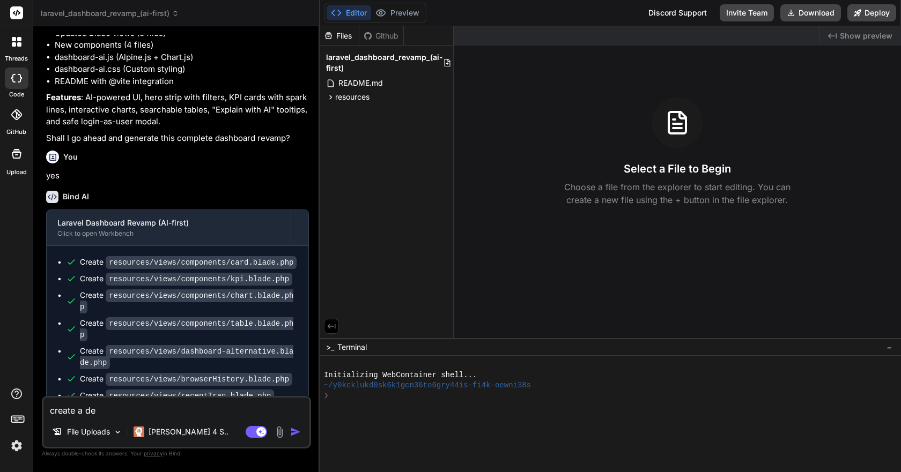
type textarea "x"
type textarea "create a demo"
type textarea "x"
type textarea "create a demo"
type textarea "x"
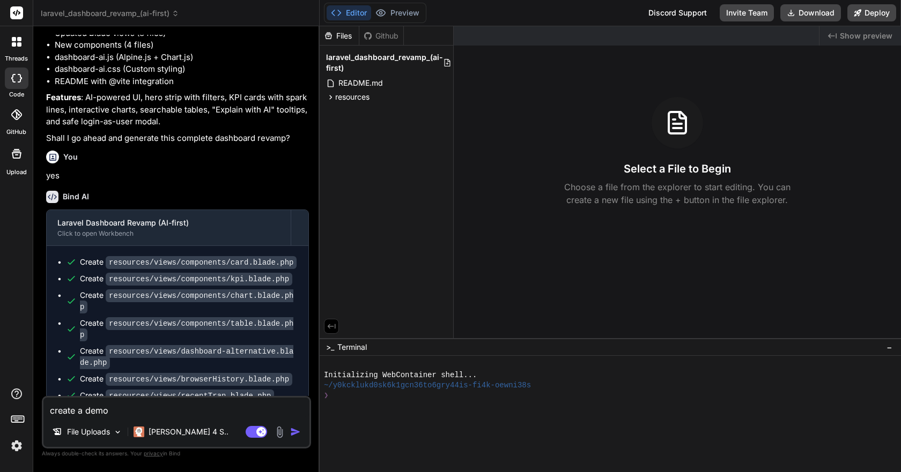
type textarea "create a demo w"
type textarea "x"
type textarea "create a demo we"
type textarea "x"
type textarea "create a demo web"
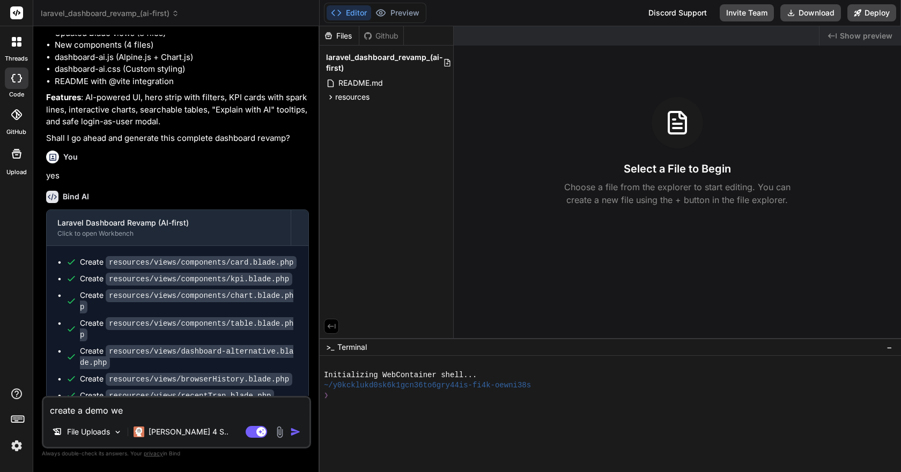
type textarea "x"
type textarea "create a demo webp"
type textarea "x"
type textarea "create a demo webpa"
type textarea "x"
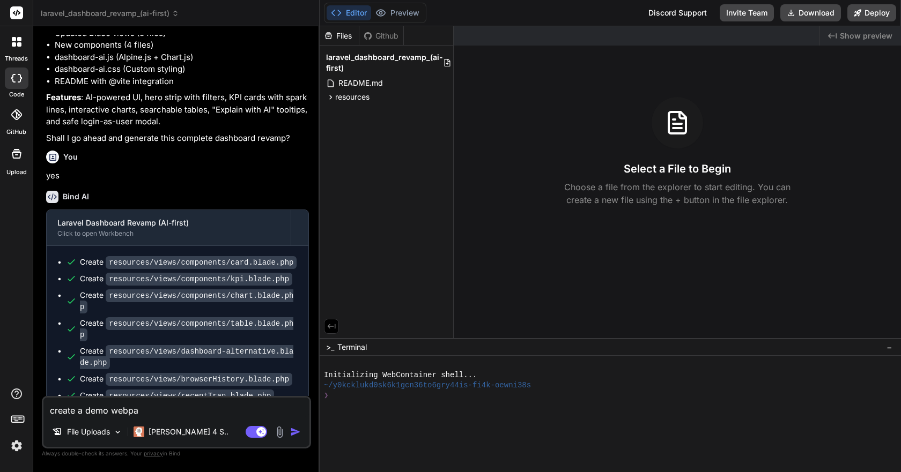
type textarea "create a demo webpag"
type textarea "x"
type textarea "create a demo webpage"
type textarea "x"
type textarea "create a demo webpage"
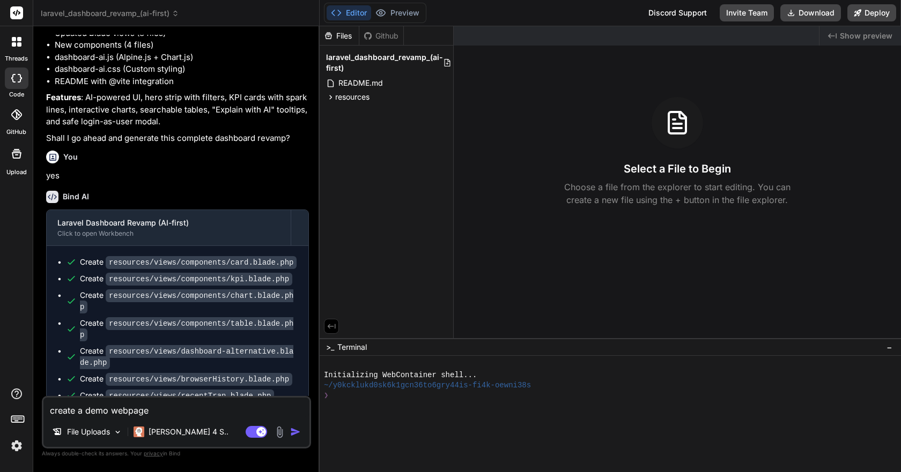
type textarea "x"
type textarea "create a demo webpage t"
type textarea "x"
type textarea "create a demo webpage to"
type textarea "x"
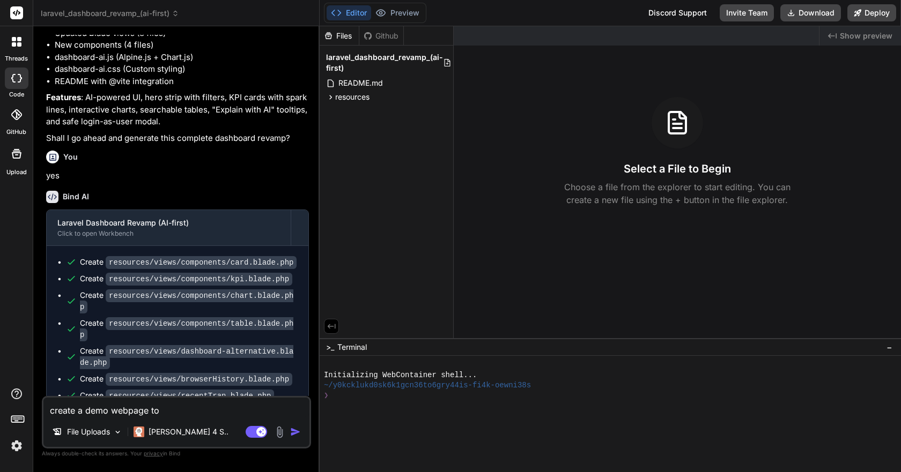
type textarea "create a demo webpage to"
type textarea "x"
type textarea "create a demo webpage to p"
type textarea "x"
type textarea "create a demo webpage to pr"
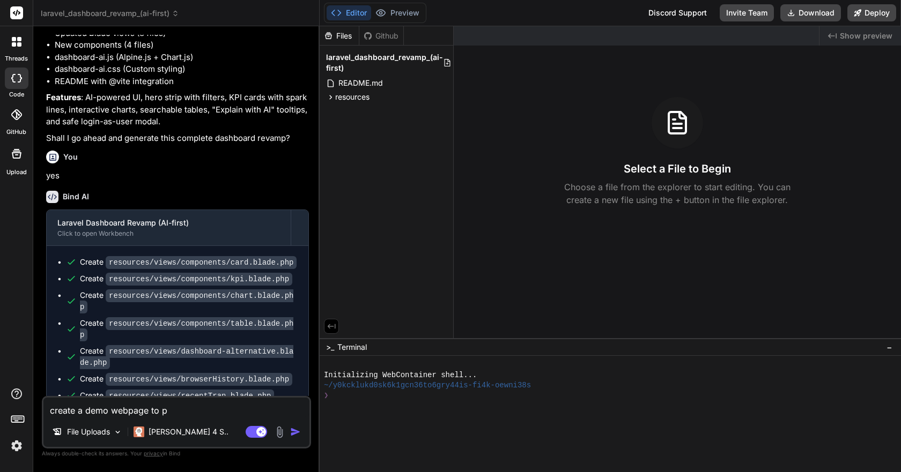
type textarea "x"
type textarea "create a demo webpage to pre"
type textarea "x"
type textarea "create a demo webpage to prev"
type textarea "x"
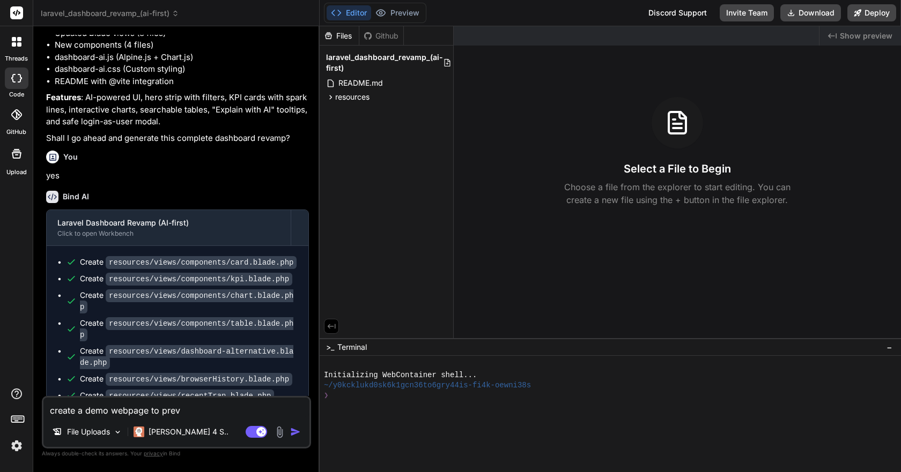
type textarea "create a demo webpage to previ"
type textarea "x"
type textarea "create a demo webpage to previe"
type textarea "x"
type textarea "create a demo webpage to preview"
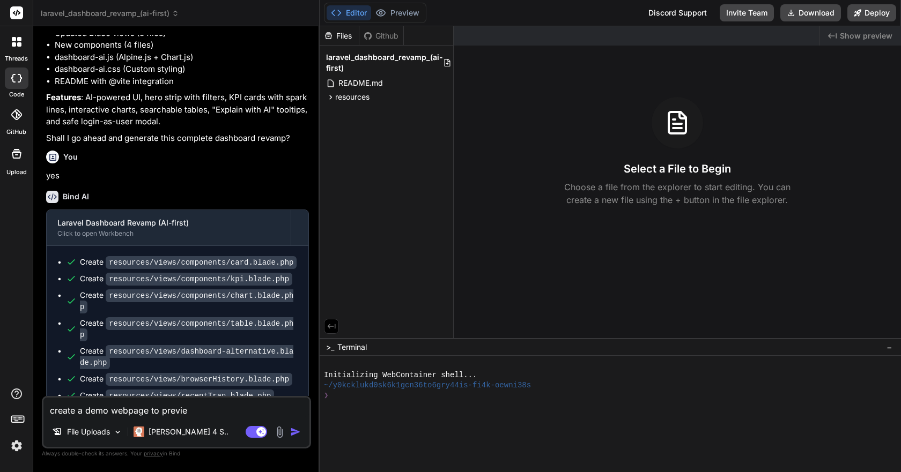
type textarea "x"
type textarea "create a demo webpage to preview"
type textarea "x"
type textarea "create a demo webpage to preview w"
type textarea "x"
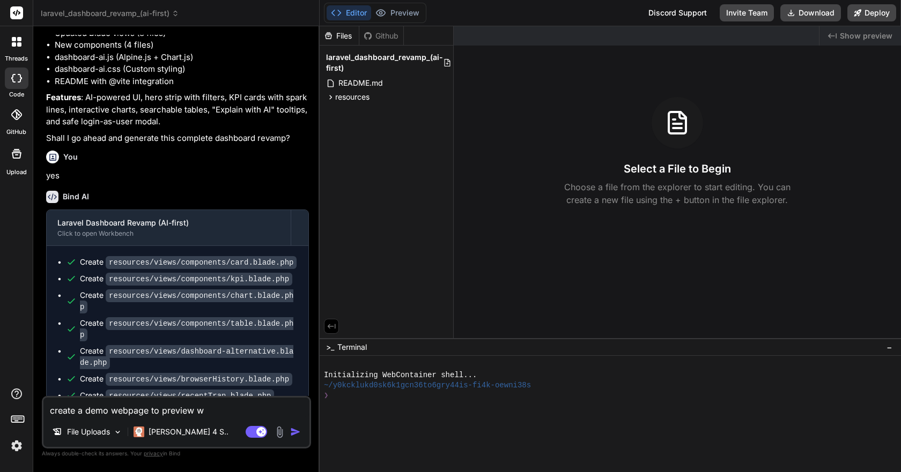
type textarea "create a demo webpage to preview wh"
type textarea "x"
type textarea "create a demo webpage to preview wha"
type textarea "x"
type textarea "create a demo webpage to preview what"
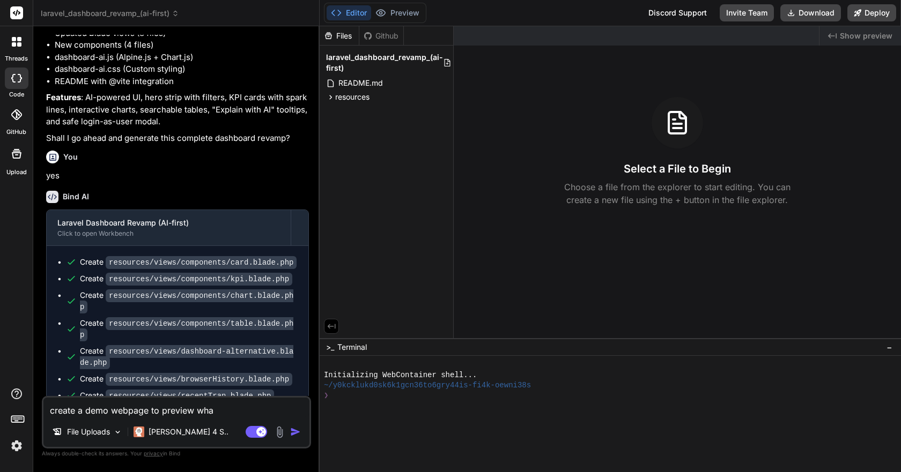
type textarea "x"
type textarea "create a demo webpage to preview what"
type textarea "x"
type textarea "create a demo webpage to preview what"
type textarea "x"
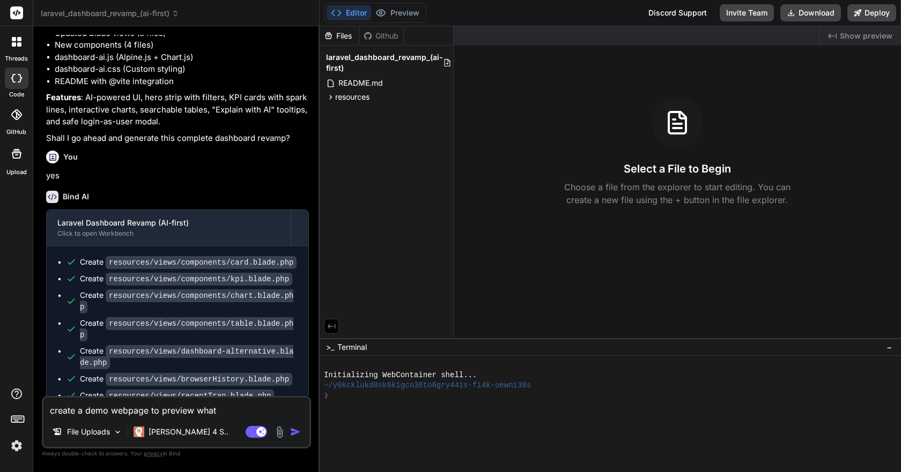
type textarea "create a demo webpage to preview wha"
type textarea "x"
type textarea "create a demo webpage to preview wh"
type textarea "x"
type textarea "create a demo webpage to preview w"
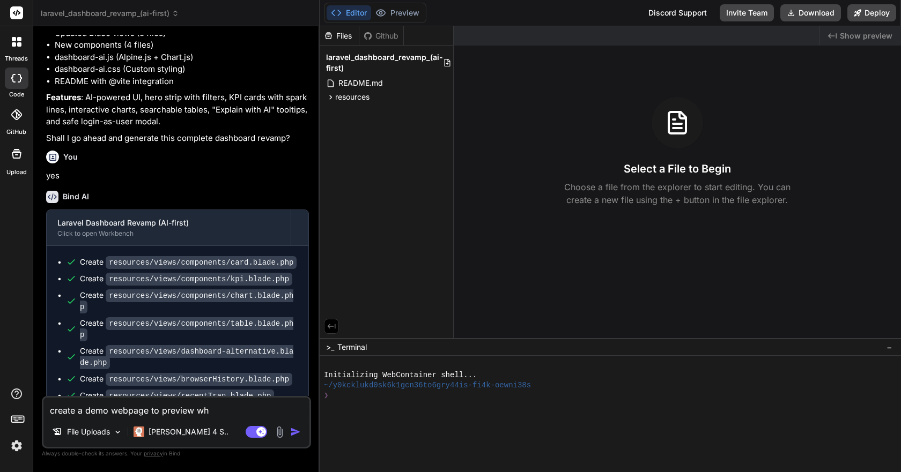
type textarea "x"
type textarea "create a demo webpage to preview"
type textarea "x"
type textarea "create a demo webpage to preview t"
type textarea "x"
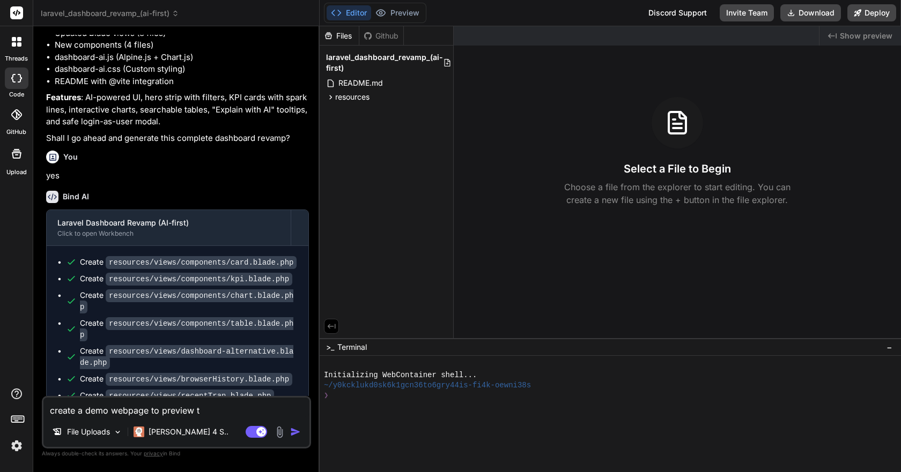
type textarea "create a demo webpage to preview th"
type textarea "x"
type textarea "create a demo webpage to preview the"
type textarea "x"
type textarea "create a demo webpage to preview the"
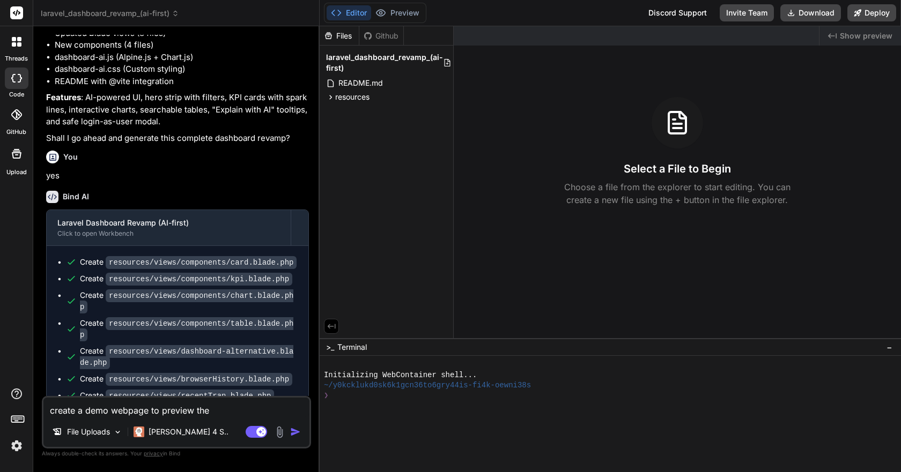
type textarea "x"
type textarea "create a demo webpage to preview the d"
type textarea "x"
type textarea "create a demo webpage to preview the da"
type textarea "x"
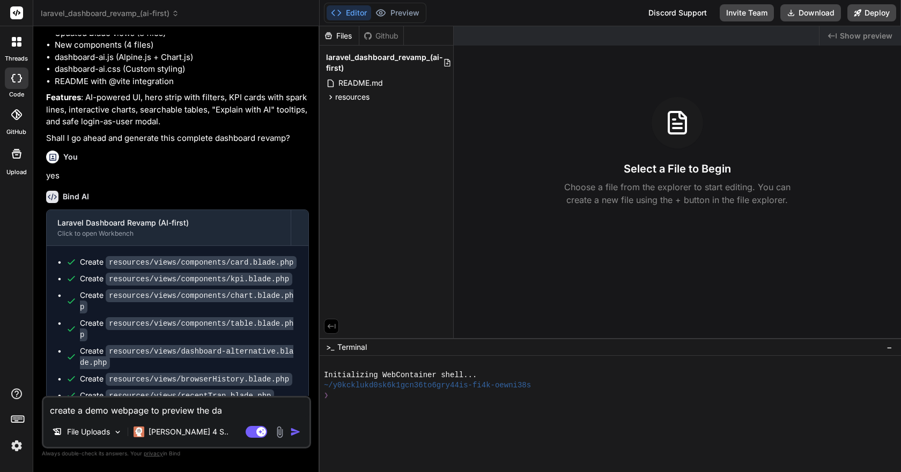
type textarea "create a demo webpage to preview the das"
type textarea "x"
type textarea "create a demo webpage to preview the dash"
type textarea "x"
type textarea "create a demo webpage to preview the dashb"
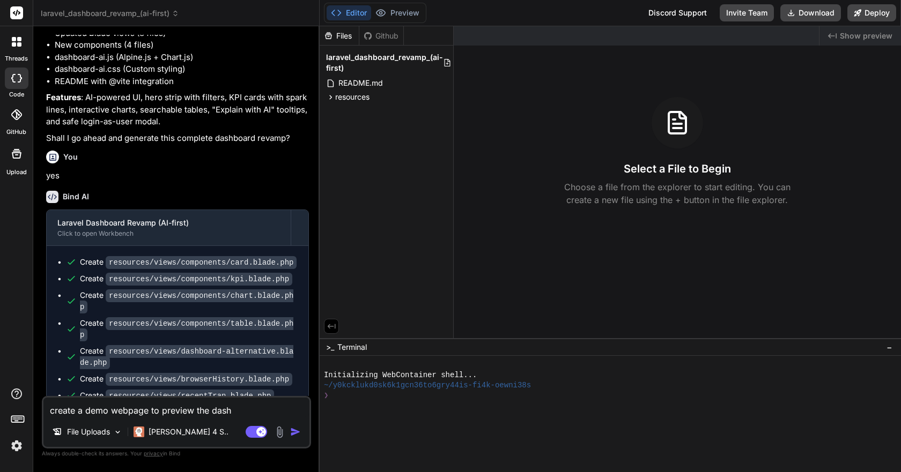
type textarea "x"
type textarea "create a demo webpage to preview the dashbo"
type textarea "x"
type textarea "create a demo webpage to preview the dashboa"
type textarea "x"
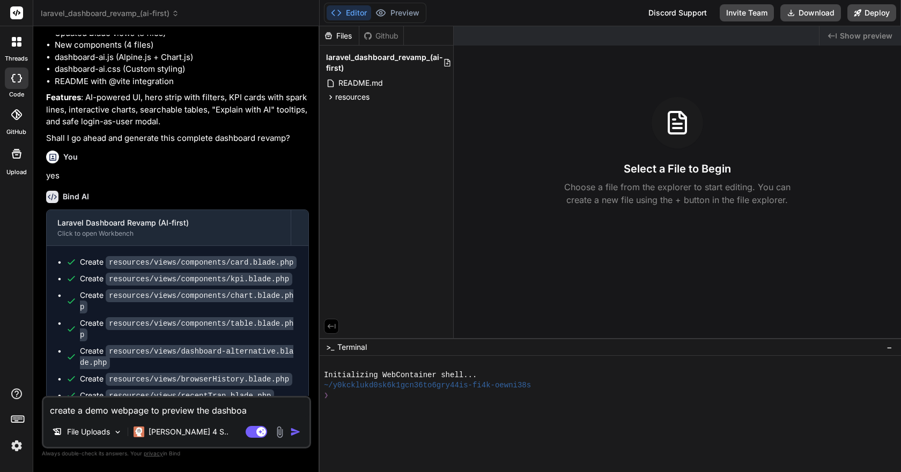
type textarea "create a demo webpage to preview the dashboar"
type textarea "x"
type textarea "create a demo webpage to preview the dashboard"
type textarea "x"
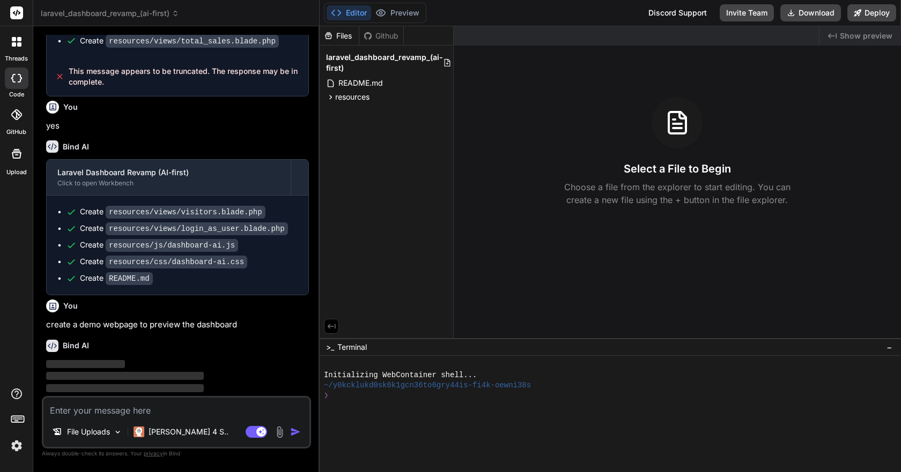
scroll to position [719, 0]
type textarea "x"
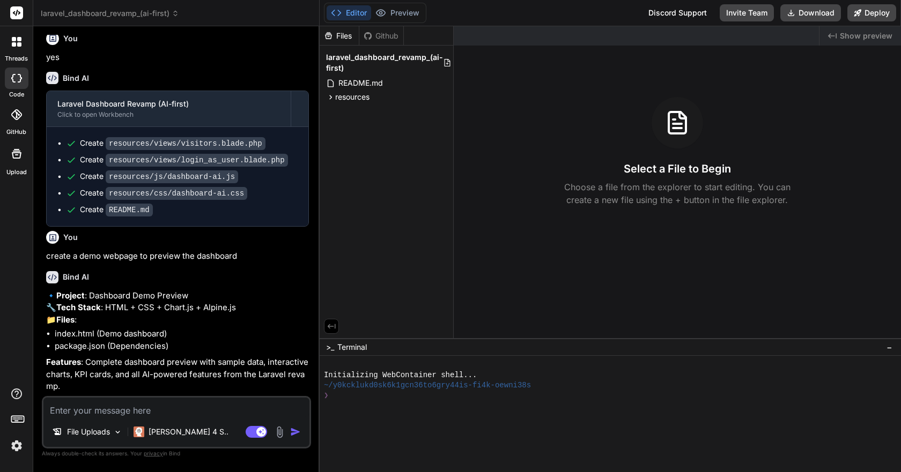
scroll to position [816, 0]
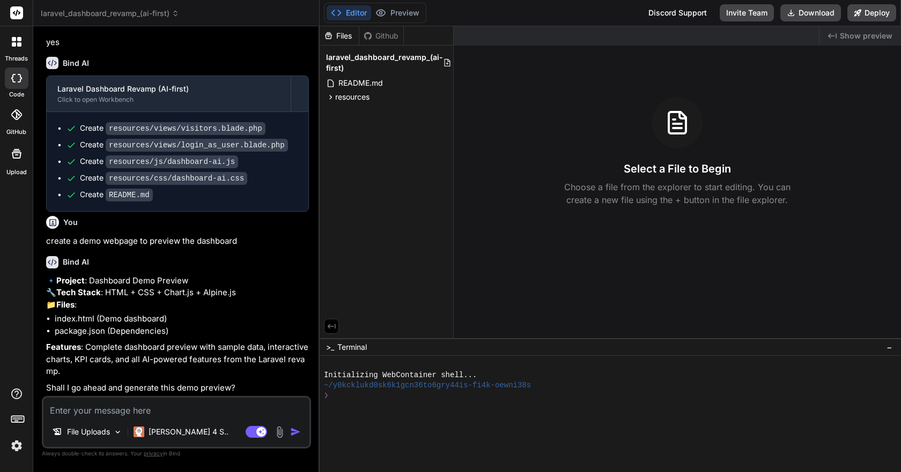
click at [116, 409] on textarea at bounding box center [176, 407] width 266 height 19
type textarea "i"
type textarea "x"
type textarea "i"
type textarea "x"
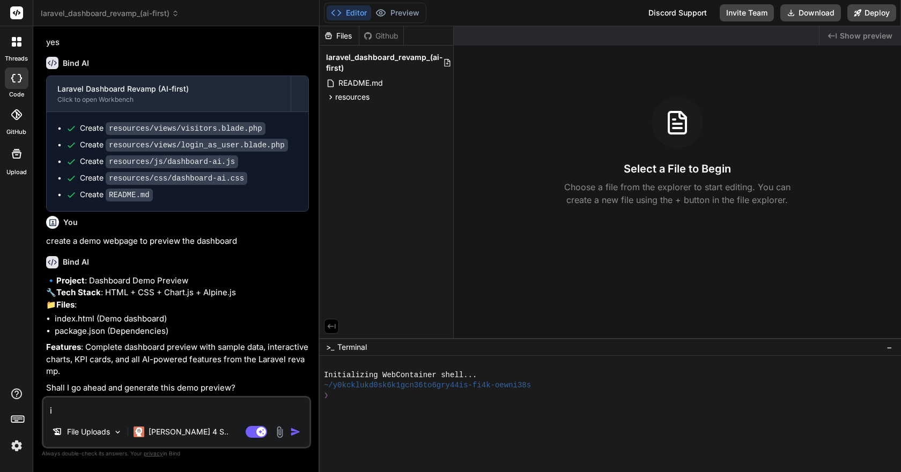
type textarea "i n"
type textarea "x"
type textarea "i ne"
type textarea "x"
type textarea "i nee"
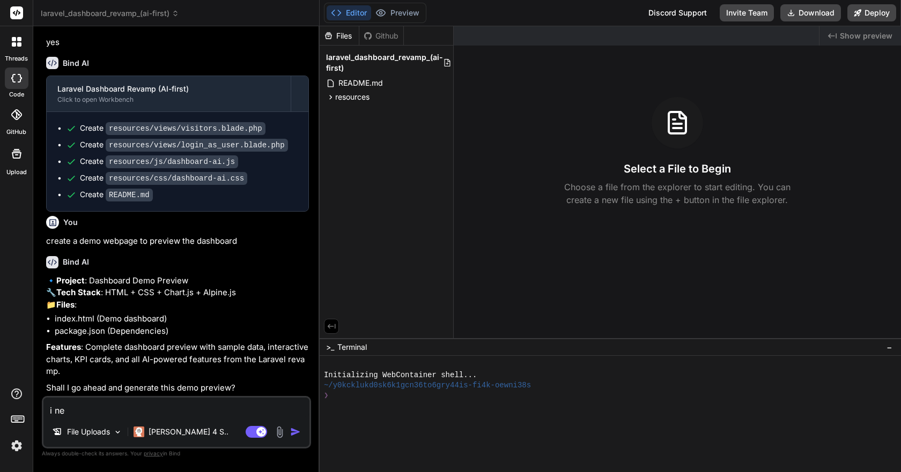
type textarea "x"
type textarea "i need"
type textarea "x"
type textarea "i need"
type textarea "x"
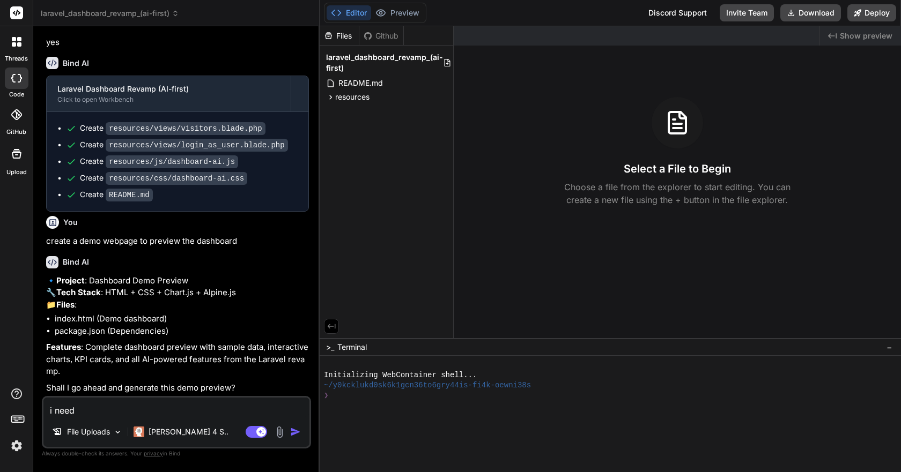
type textarea "i need t"
type textarea "x"
type textarea "i need to"
type textarea "x"
type textarea "i need to"
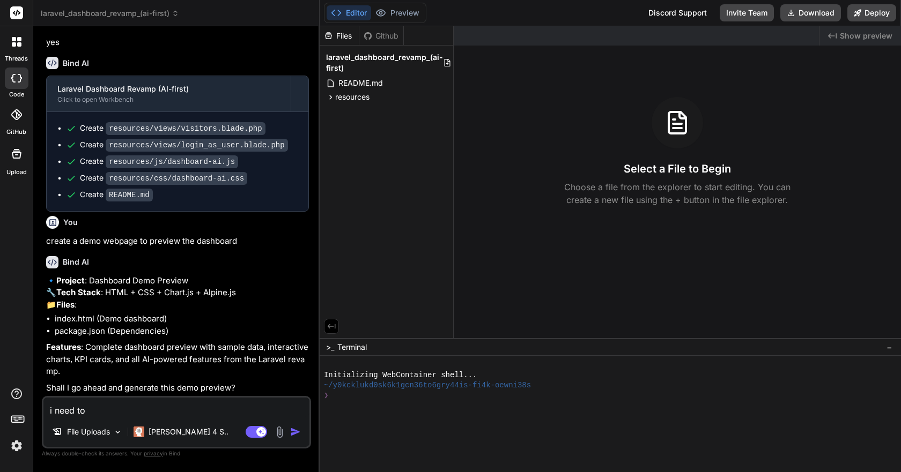
type textarea "x"
type textarea "i need to s"
type textarea "x"
type textarea "i need to se"
type textarea "x"
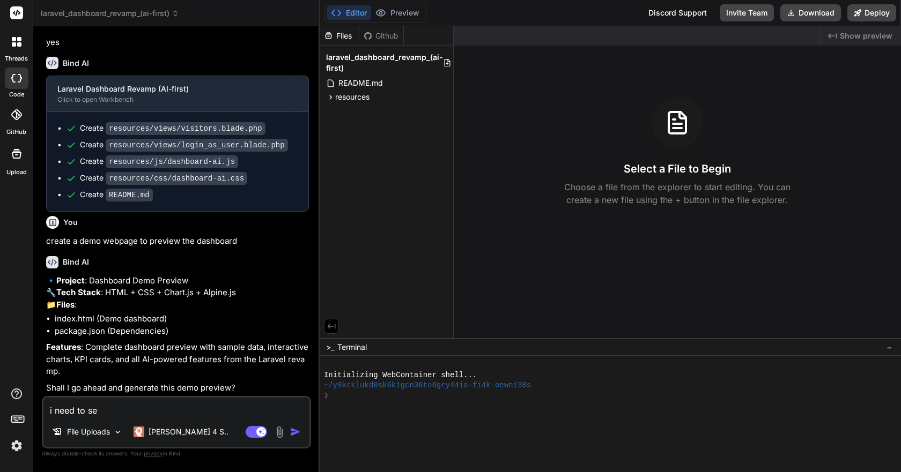
type textarea "i need to see"
type textarea "x"
type textarea "i need to see"
type textarea "x"
type textarea "i need to see h"
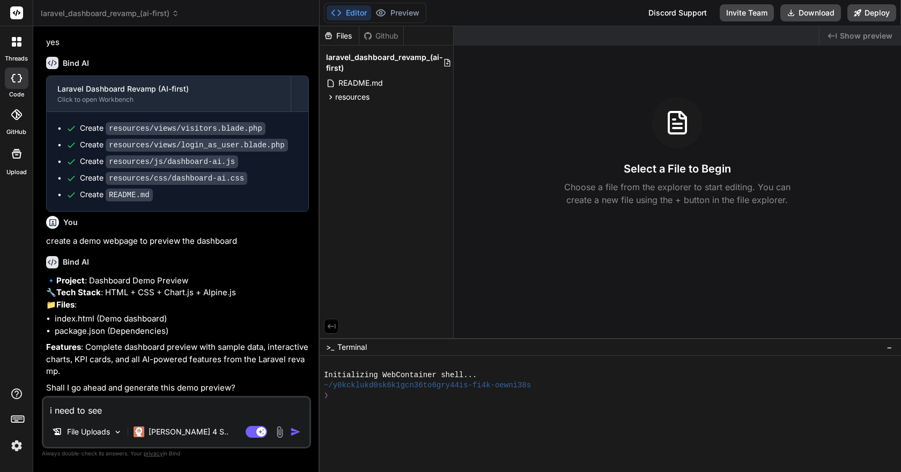
type textarea "x"
type textarea "i need to see ho"
type textarea "x"
type textarea "i need to see how"
type textarea "x"
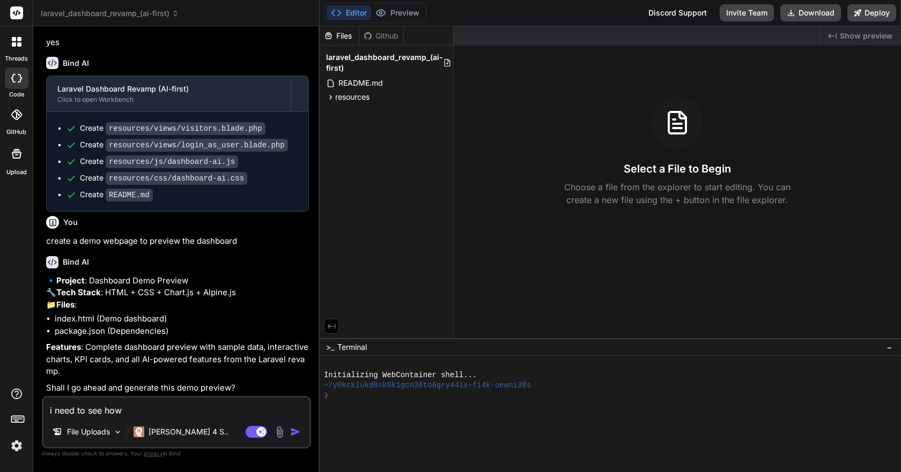
type textarea "i need to see how"
type textarea "x"
type textarea "i need to see how t"
type textarea "x"
type textarea "i need to see how th"
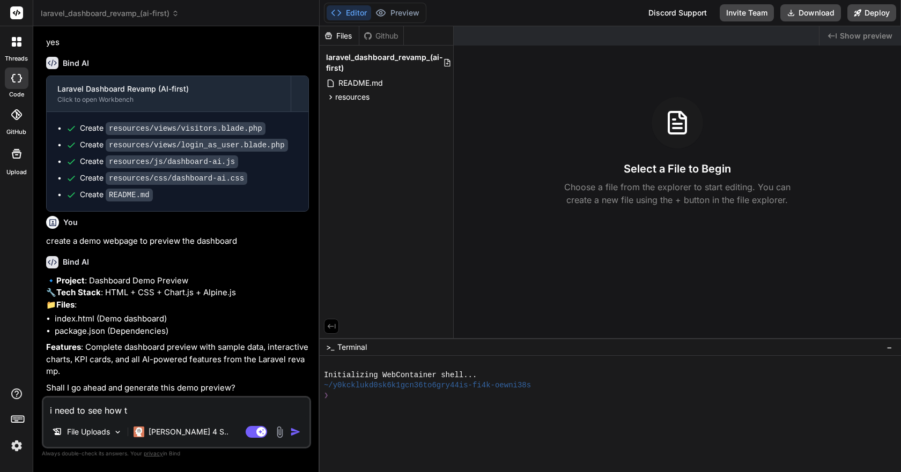
type textarea "x"
type textarea "i need to see how the"
type textarea "x"
type textarea "i need to see how the"
type textarea "x"
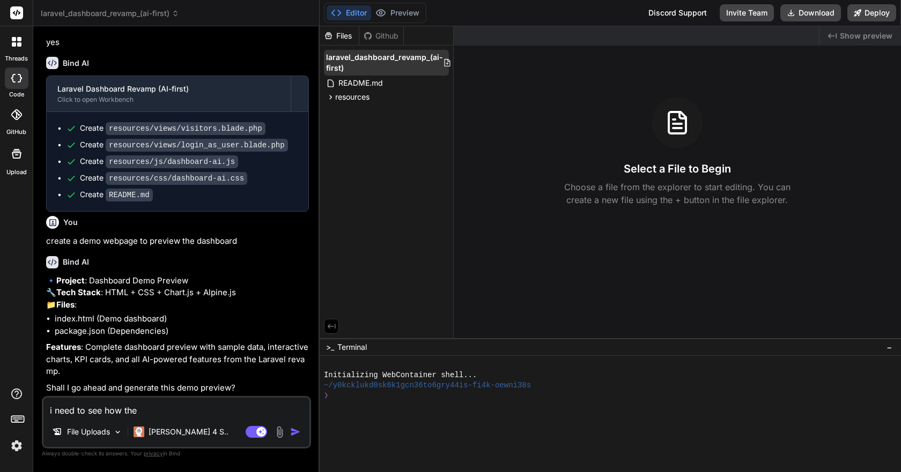
drag, startPoint x: 359, startPoint y: 68, endPoint x: 326, endPoint y: 63, distance: 33.1
click at [326, 63] on span "laravel_dashboard_revamp_(ai-first)" at bounding box center [384, 62] width 117 height 21
drag, startPoint x: 344, startPoint y: 56, endPoint x: 590, endPoint y: 425, distance: 443.6
click at [590, 424] on div at bounding box center [605, 426] width 563 height 10
click at [149, 413] on textarea "i need to see how the" at bounding box center [176, 407] width 266 height 19
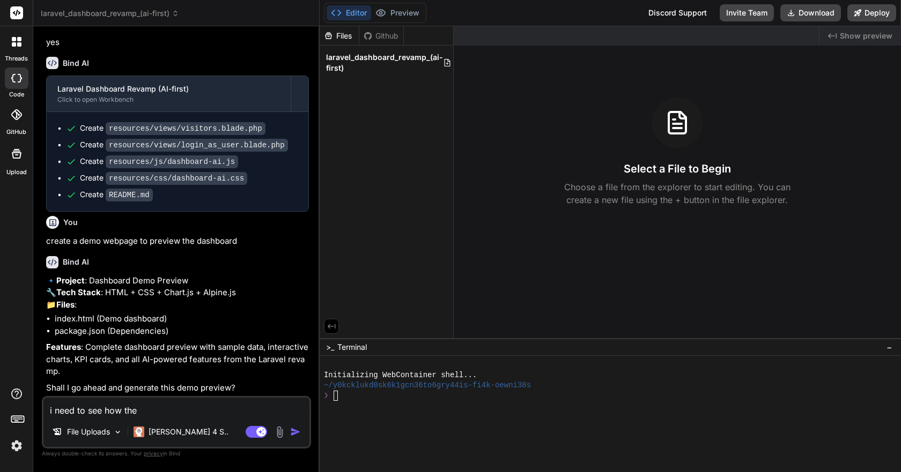
type textarea "i need to see how the l"
type textarea "x"
type textarea "i need to see how the la"
type textarea "x"
type textarea "i need to see how the lar"
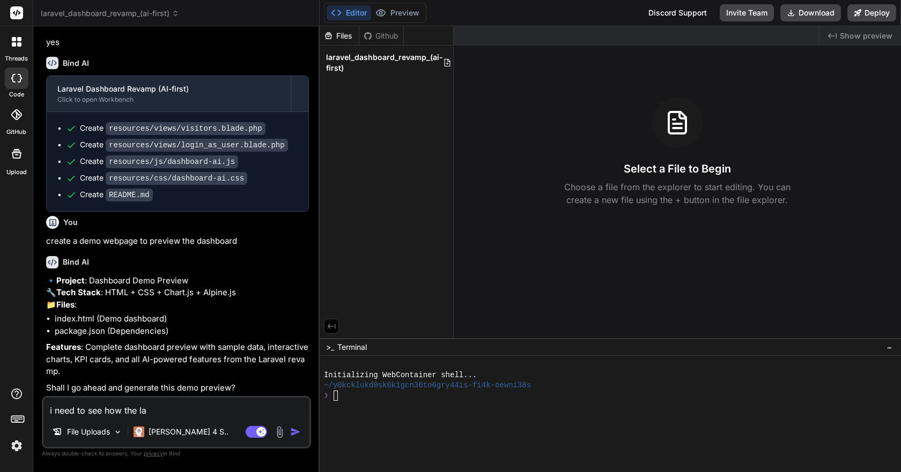
type textarea "x"
type textarea "i need to see how the lara"
type textarea "x"
type textarea "i need to see how the larav"
type textarea "x"
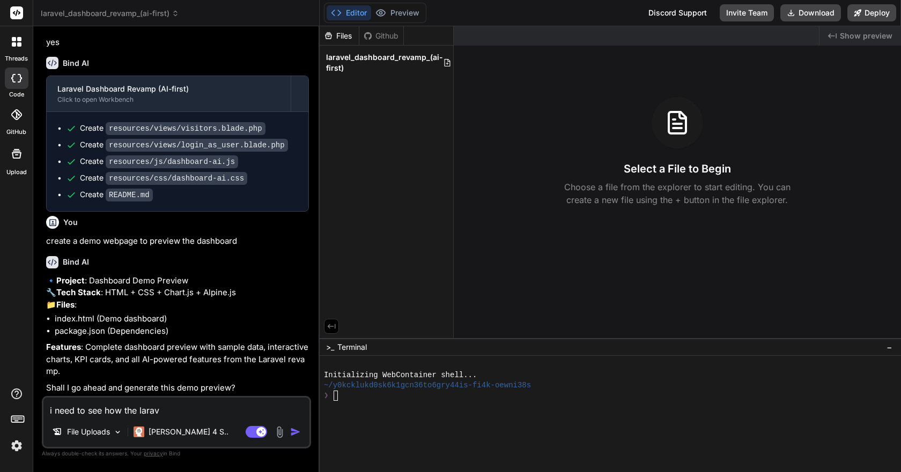
type textarea "i need to see how the larave"
type textarea "x"
type textarea "i need to see how the laravel"
type textarea "x"
type textarea "i need to see how the laravel"
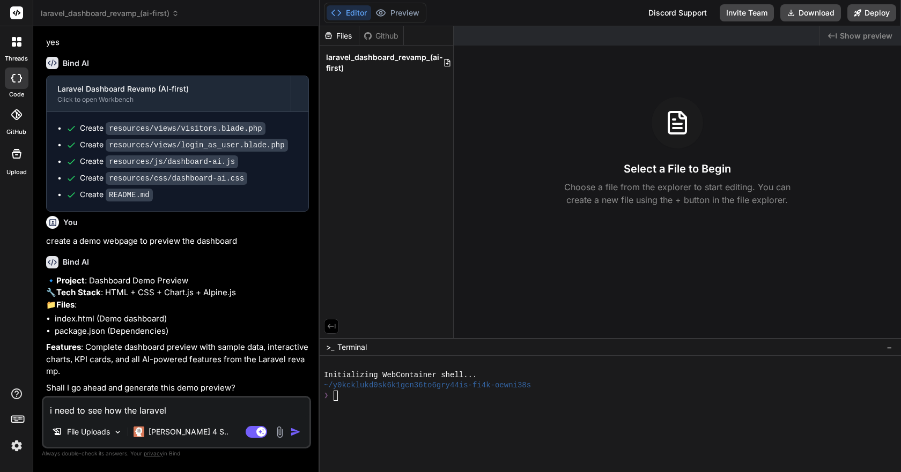
type textarea "x"
type textarea "i need to see how the laravel d"
type textarea "x"
type textarea "i need to see how the laravel da"
type textarea "x"
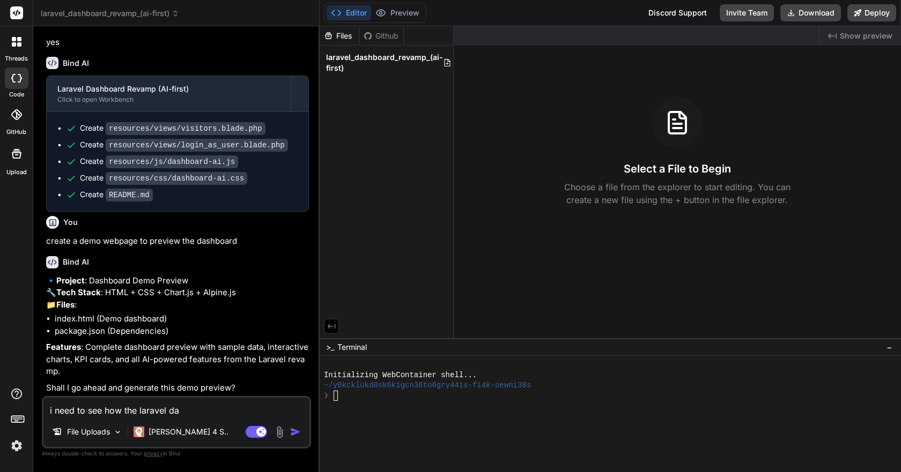
type textarea "i need to see how the laravel das"
type textarea "x"
type textarea "i need to see how the laravel dash"
type textarea "x"
type textarea "i need to see how the laravel dashb"
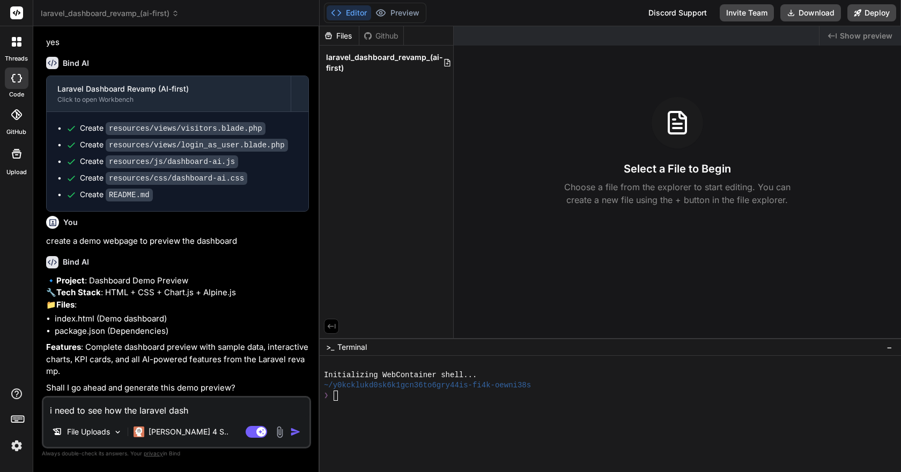
type textarea "x"
type textarea "i need to see how the laravel dashbo"
type textarea "x"
type textarea "i need to see how the laravel dashboa"
type textarea "x"
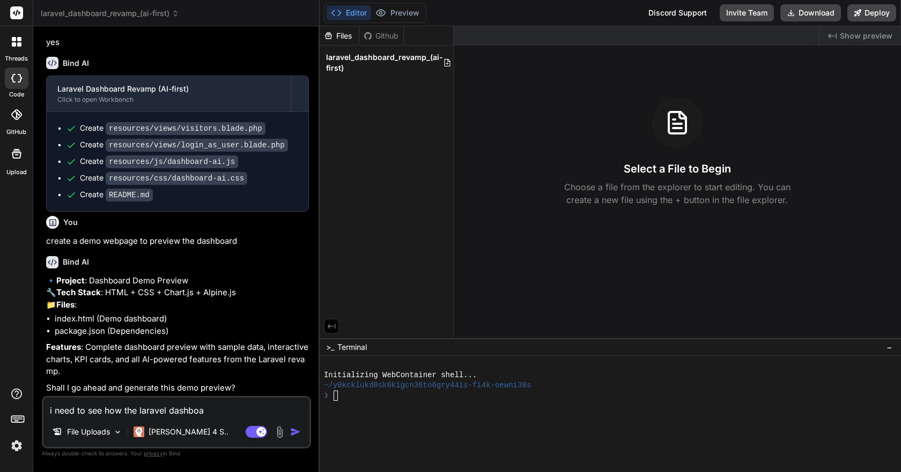
type textarea "i need to see how the laravel dashboar"
type textarea "x"
type textarea "i need to see how the laravel dashboard"
type textarea "x"
type textarea "i need to see how the laravel dashboard"
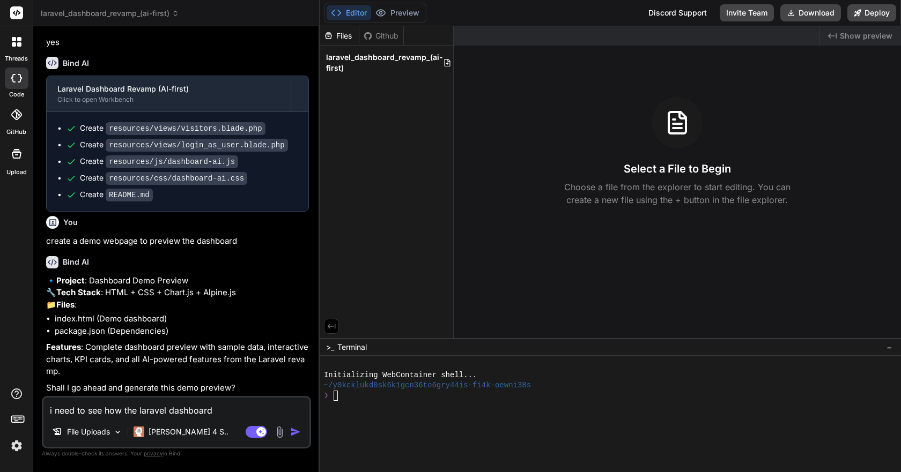
type textarea "x"
type textarea "i need to see how the laravel dashboard R"
type textarea "x"
type textarea "i need to see how the laravel dashboard Re"
type textarea "x"
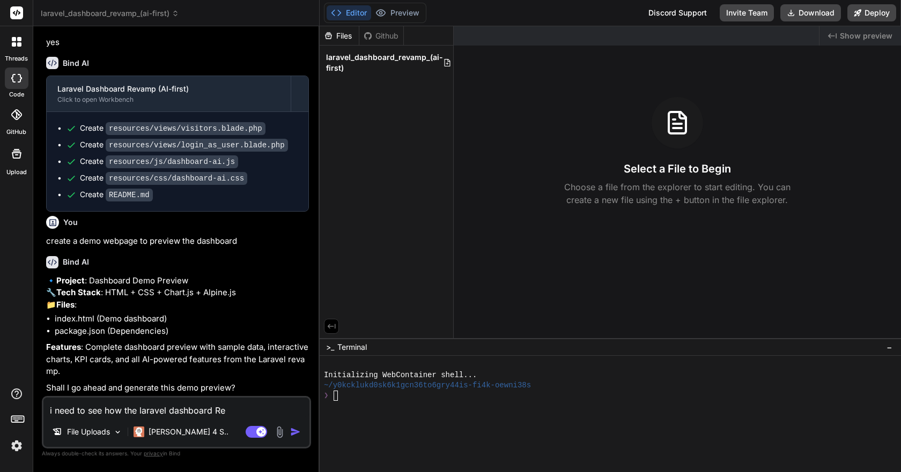
type textarea "i need to see how the laravel dashboard Rev"
type textarea "x"
type textarea "i need to see how the laravel dashboard [PERSON_NAME]"
type textarea "x"
type textarea "i need to see how the laravel dashboard Revam"
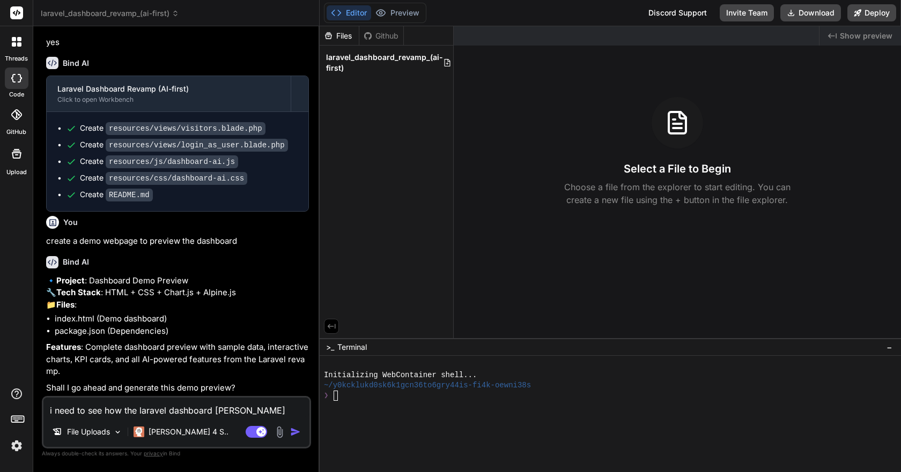
type textarea "x"
type textarea "i need to see how the laravel dashboard Revamp"
type textarea "x"
type textarea "i need to see how the laravel dashboard Revamp"
type textarea "x"
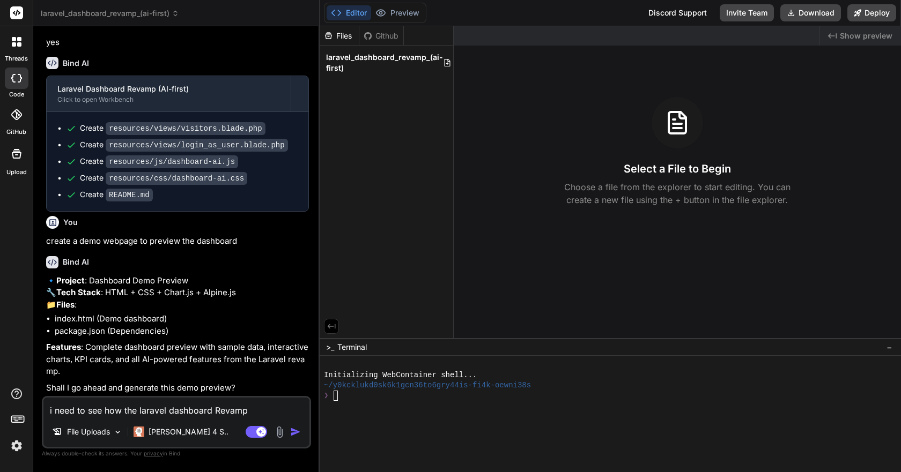
type textarea "i need to see how the laravel dashboard Revamp l"
type textarea "x"
type textarea "i need to see how the laravel dashboard Revamp lo"
type textarea "x"
type textarea "i need to see how the laravel dashboard Revamp loo"
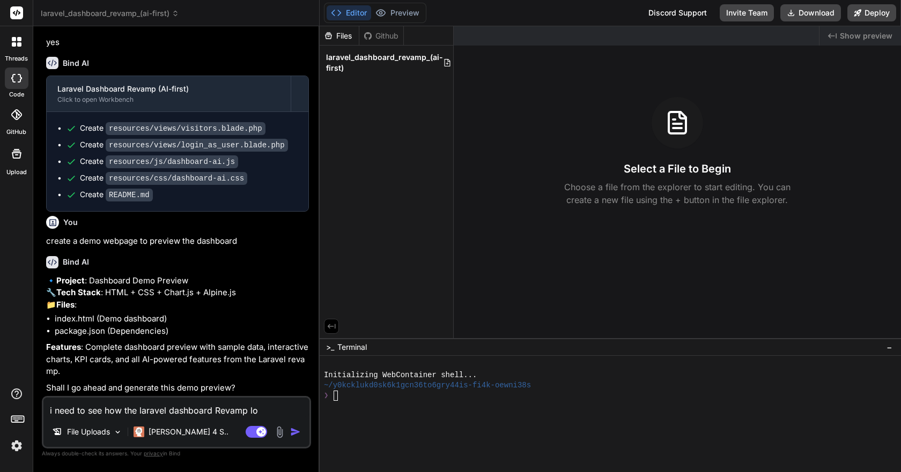
type textarea "x"
type textarea "i need to see how the laravel dashboard Revamp look"
type textarea "x"
type textarea "i need to see how the laravel dashboard Revamp looks"
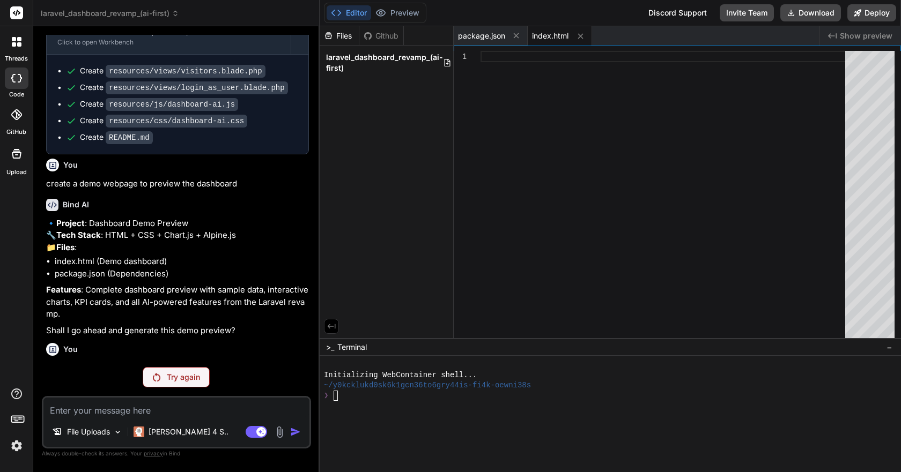
scroll to position [913, 0]
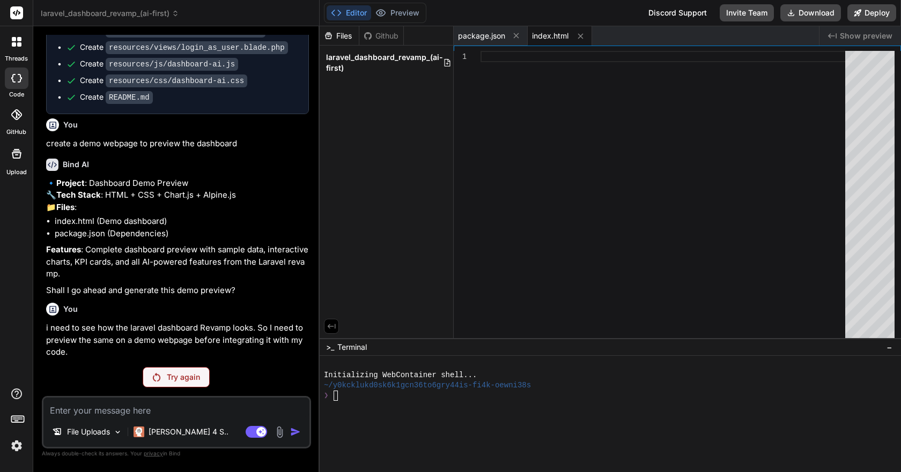
click at [179, 370] on div "Try again" at bounding box center [176, 377] width 67 height 20
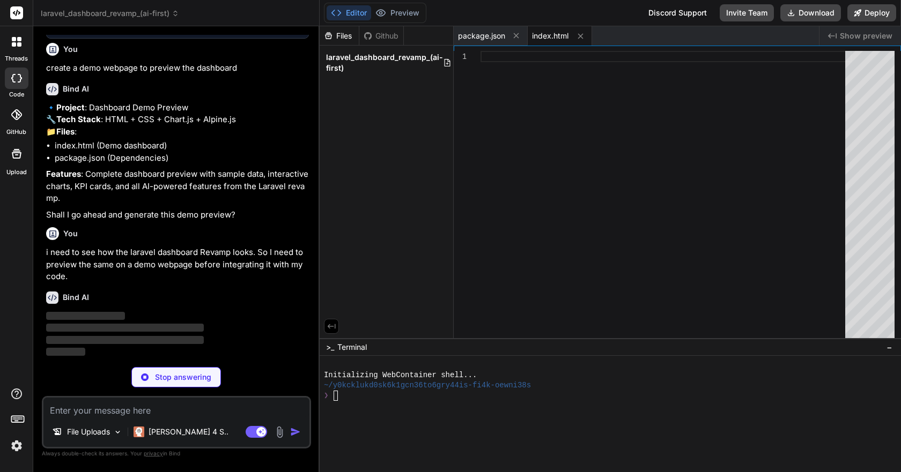
scroll to position [989, 0]
click at [538, 39] on span "index.html" at bounding box center [550, 36] width 36 height 11
click at [482, 41] on div "package.json" at bounding box center [490, 35] width 74 height 19
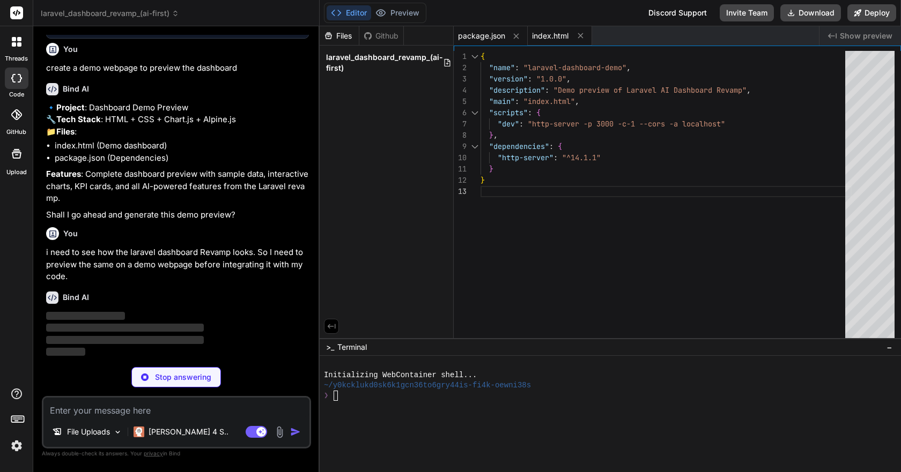
click at [542, 35] on span "index.html" at bounding box center [550, 36] width 36 height 11
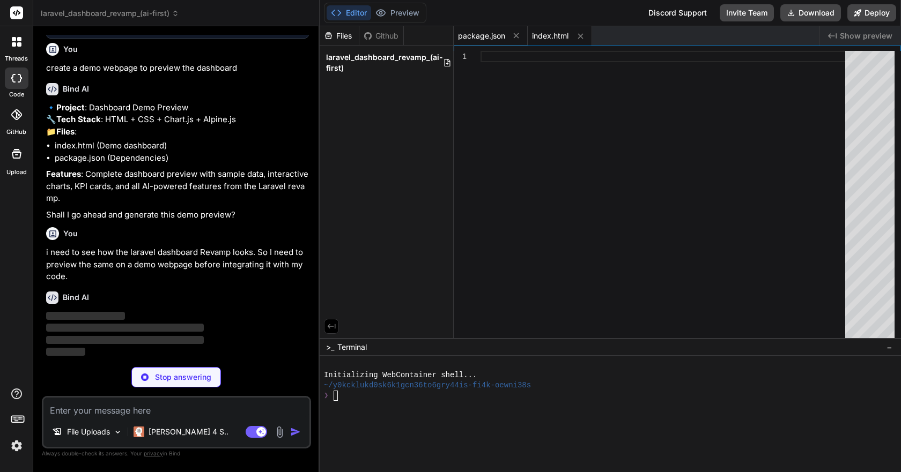
click at [489, 34] on span "package.json" at bounding box center [481, 36] width 47 height 11
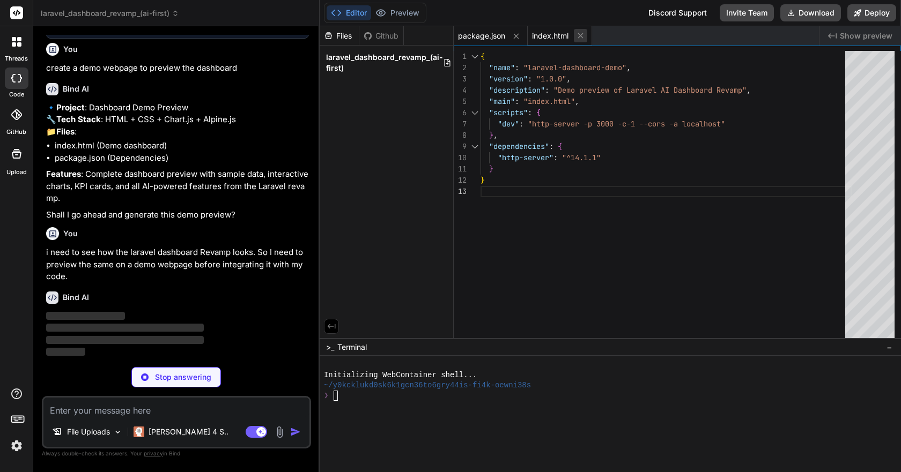
click at [582, 33] on icon at bounding box center [580, 35] width 9 height 9
click at [492, 40] on span "package.json" at bounding box center [481, 36] width 47 height 11
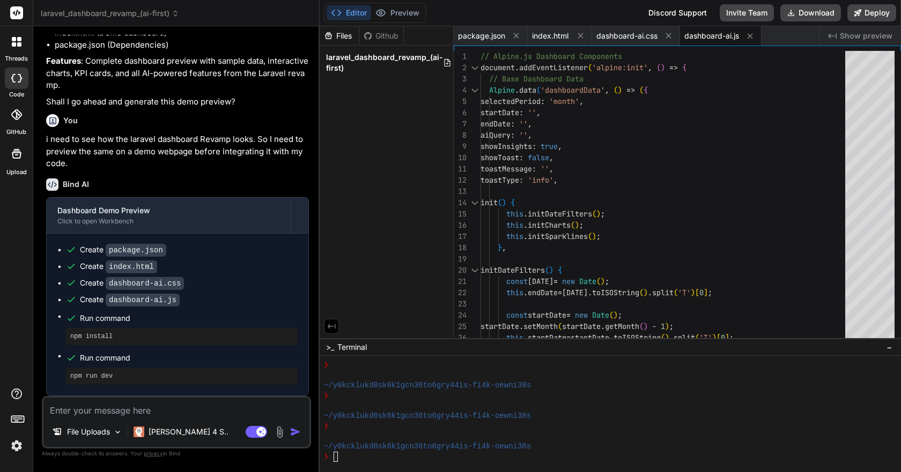
scroll to position [1102, 0]
drag, startPoint x: 118, startPoint y: 335, endPoint x: 70, endPoint y: 335, distance: 48.2
click at [70, 335] on pre "npm install" at bounding box center [181, 336] width 223 height 9
drag, startPoint x: 132, startPoint y: 374, endPoint x: 62, endPoint y: 375, distance: 70.2
click at [69, 375] on div "npm run dev" at bounding box center [182, 376] width 232 height 17
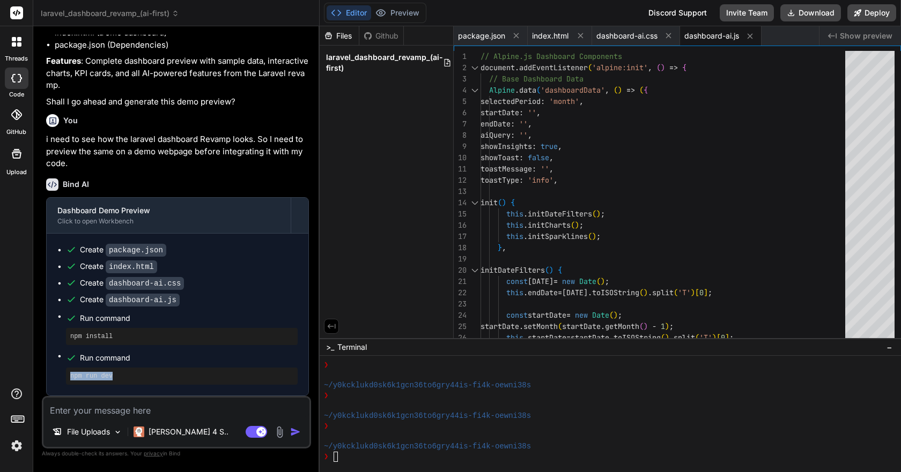
scroll to position [0, 0]
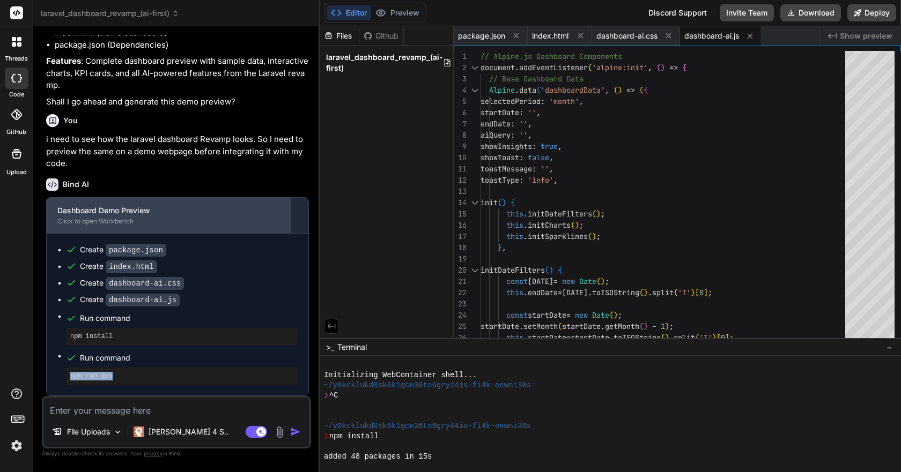
click at [243, 218] on div "Click to open Workbench" at bounding box center [168, 221] width 222 height 9
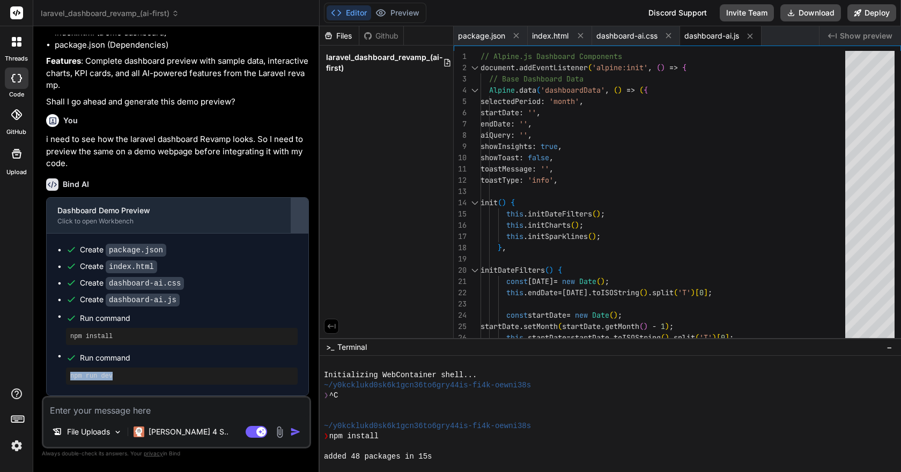
click at [303, 218] on div at bounding box center [299, 215] width 17 height 17
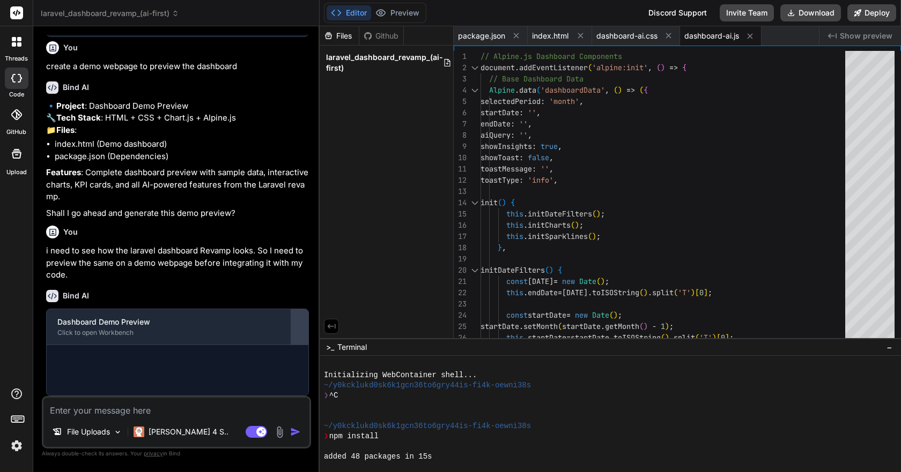
scroll to position [940, 0]
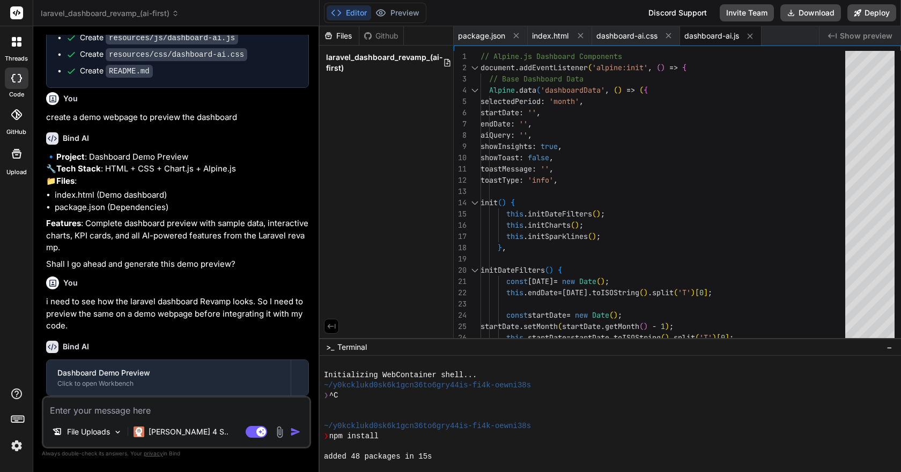
click at [855, 38] on span "Show preview" at bounding box center [865, 36] width 53 height 11
click at [874, 13] on button "Deploy" at bounding box center [871, 12] width 49 height 17
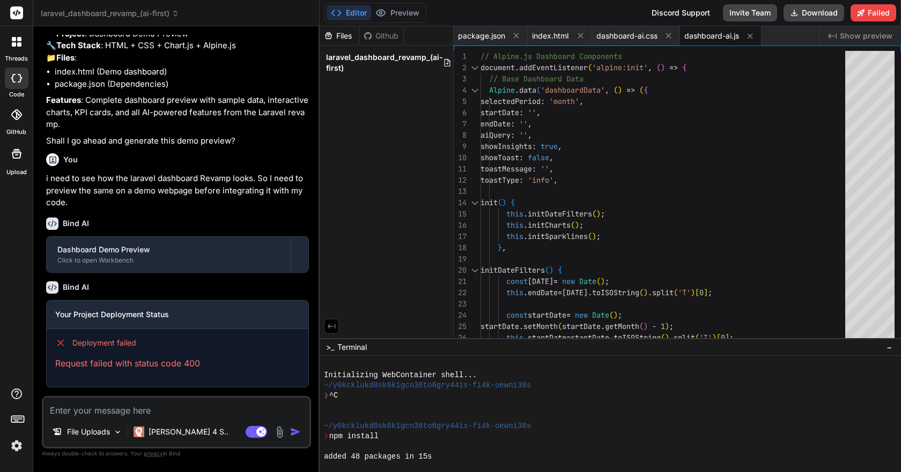
scroll to position [1063, 0]
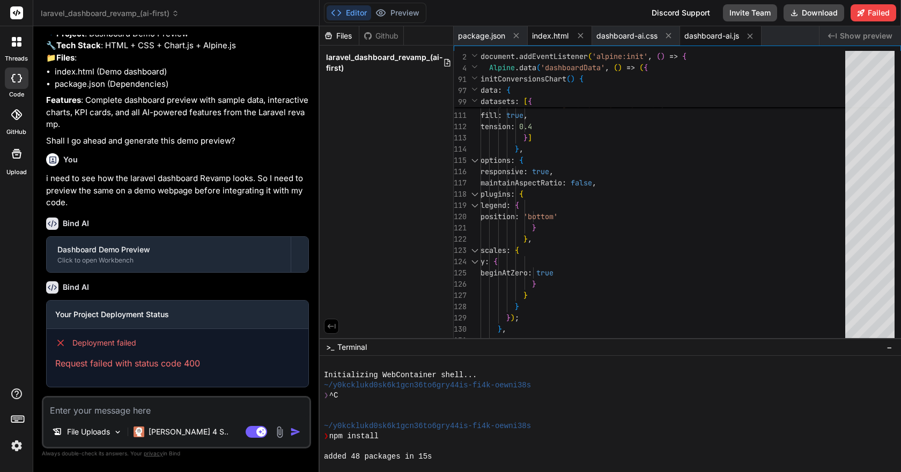
drag, startPoint x: 623, startPoint y: 39, endPoint x: 568, endPoint y: 40, distance: 55.2
click at [623, 38] on span "dashboard-ai.css" at bounding box center [626, 36] width 61 height 11
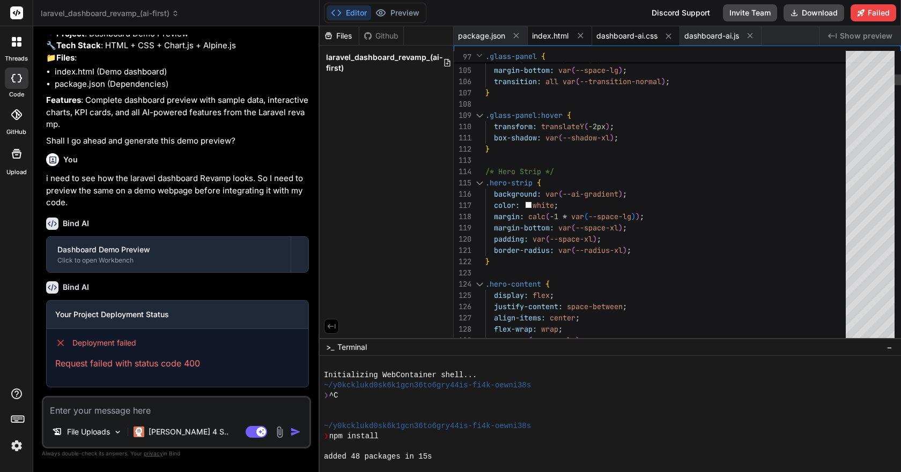
click at [559, 40] on span "index.html" at bounding box center [550, 36] width 36 height 11
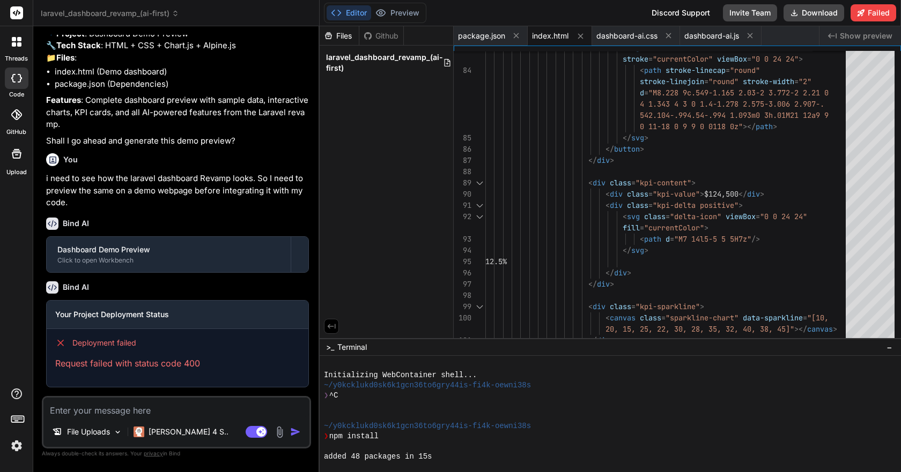
click at [191, 364] on p "Request failed with status code 400" at bounding box center [177, 363] width 244 height 13
click at [61, 341] on icon at bounding box center [60, 343] width 11 height 11
drag, startPoint x: 94, startPoint y: 316, endPoint x: 117, endPoint y: 316, distance: 23.6
click at [94, 316] on h3 "Your Project Deployment Status" at bounding box center [177, 314] width 244 height 11
click at [350, 13] on button "Editor" at bounding box center [348, 12] width 44 height 15
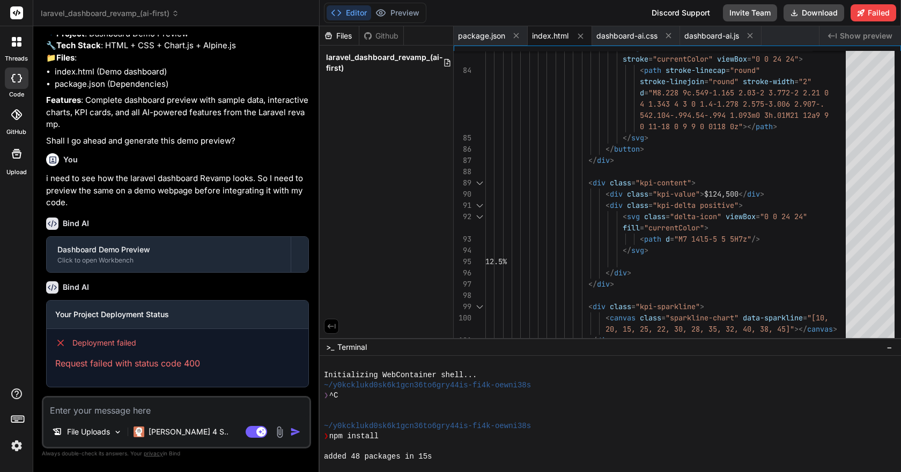
click at [381, 38] on div "Github" at bounding box center [381, 36] width 44 height 11
click at [346, 37] on div "Files" at bounding box center [338, 36] width 39 height 11
click at [346, 65] on span "laravel_dashboard_revamp_(ai-first)" at bounding box center [384, 62] width 117 height 21
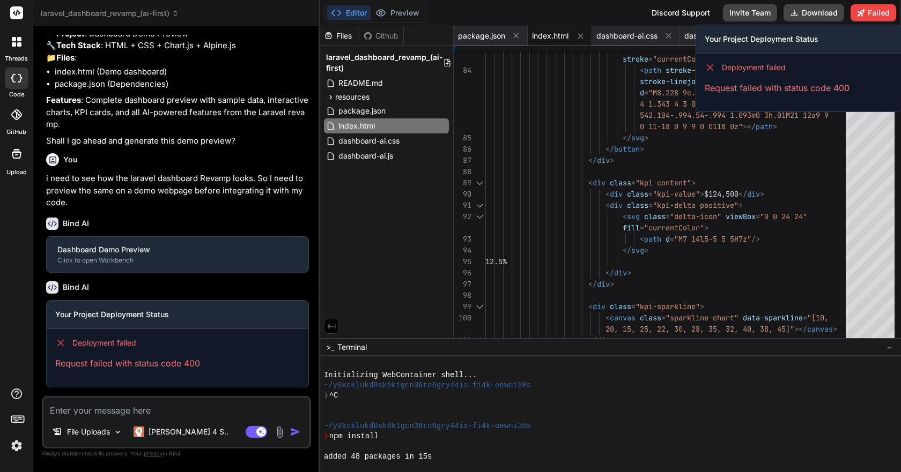
click at [807, 41] on h3 "Your Project Deployment Status" at bounding box center [798, 39] width 188 height 11
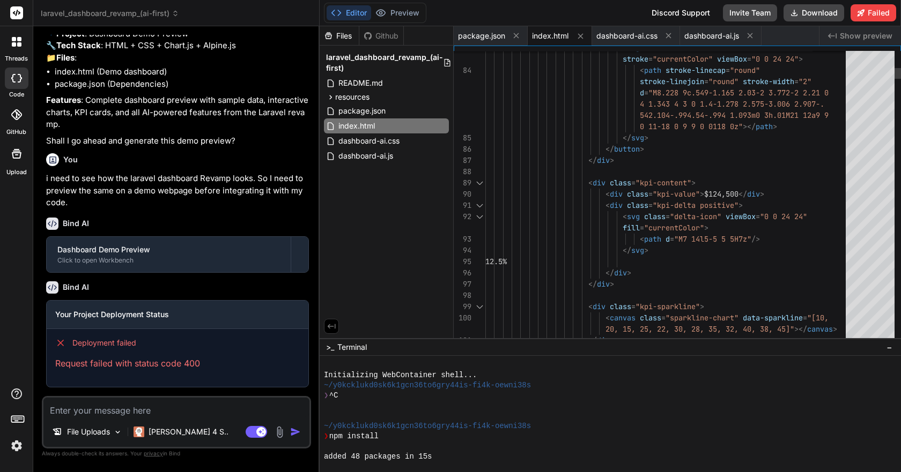
click at [834, 39] on icon "Created with Pixso." at bounding box center [832, 36] width 9 height 9
drag, startPoint x: 838, startPoint y: 36, endPoint x: 799, endPoint y: 40, distance: 39.3
click at [838, 36] on div "Created with Pixso. Show preview" at bounding box center [859, 35] width 81 height 19
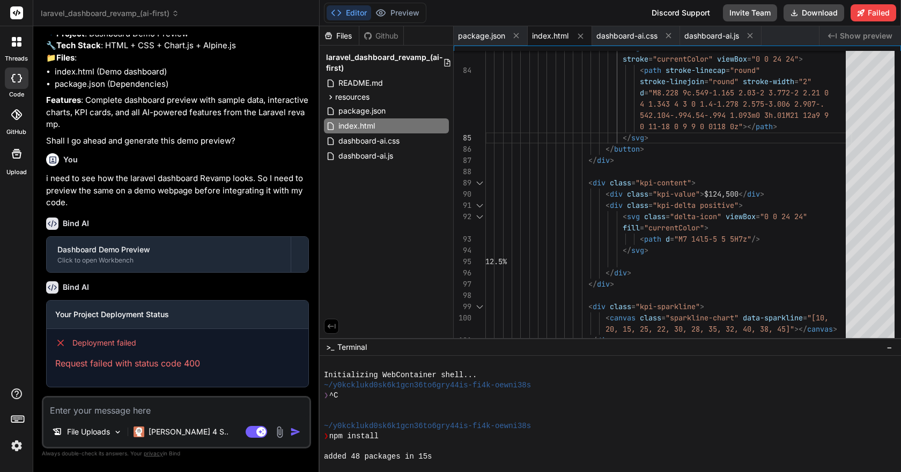
click at [781, 41] on div "package.json index.html dashboard-ai.css dashboard-ai.js" at bounding box center [635, 35] width 365 height 19
click at [495, 34] on span "package.json" at bounding box center [481, 36] width 47 height 11
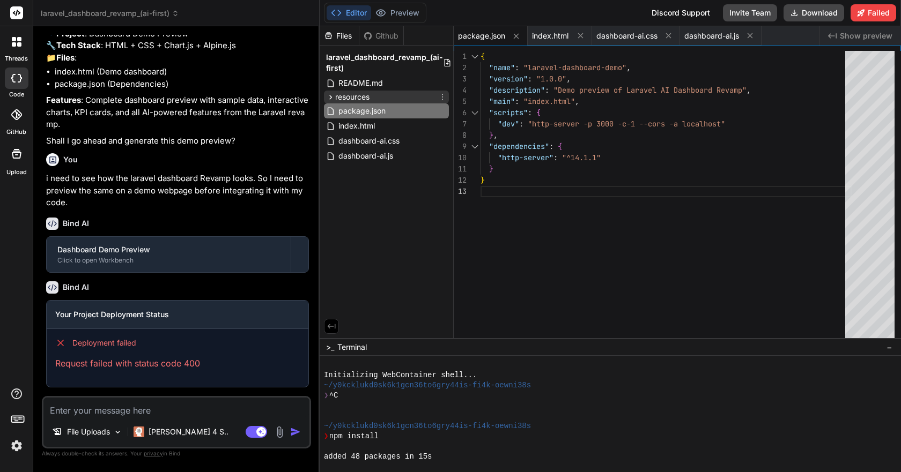
click at [330, 96] on icon at bounding box center [330, 97] width 9 height 9
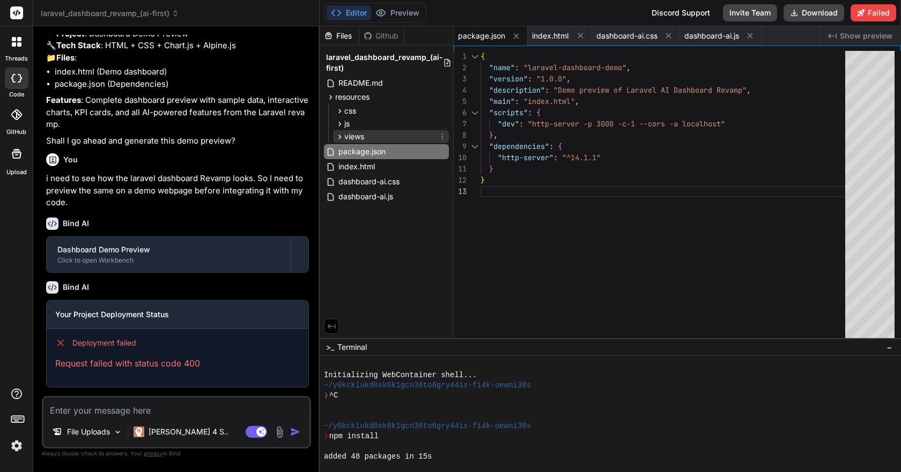
click at [337, 134] on icon at bounding box center [339, 136] width 9 height 9
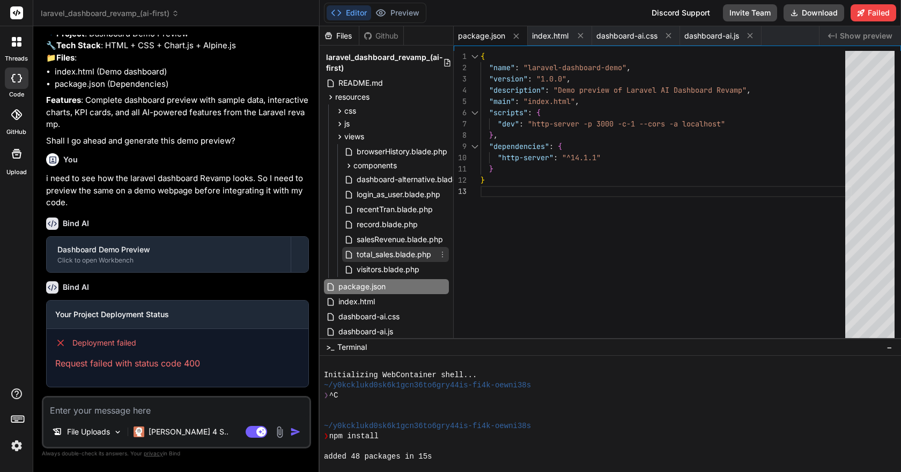
click at [403, 258] on span "total_sales.blade.php" at bounding box center [393, 254] width 77 height 13
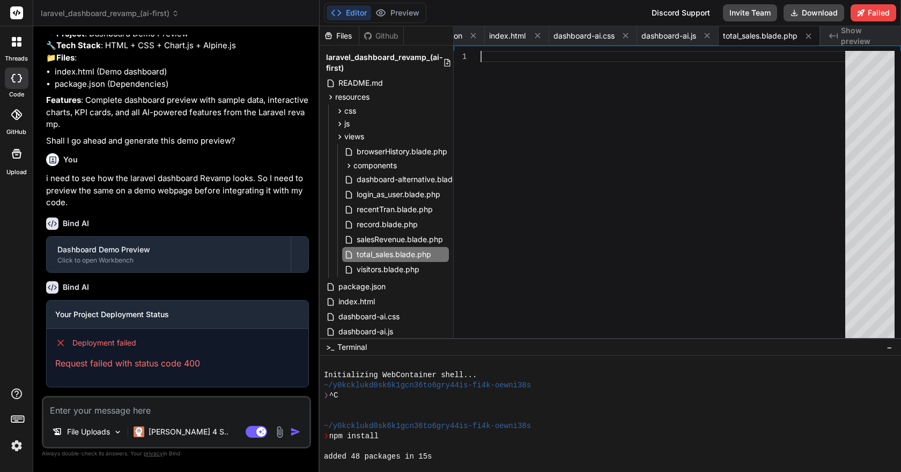
click at [586, 189] on div at bounding box center [665, 197] width 371 height 293
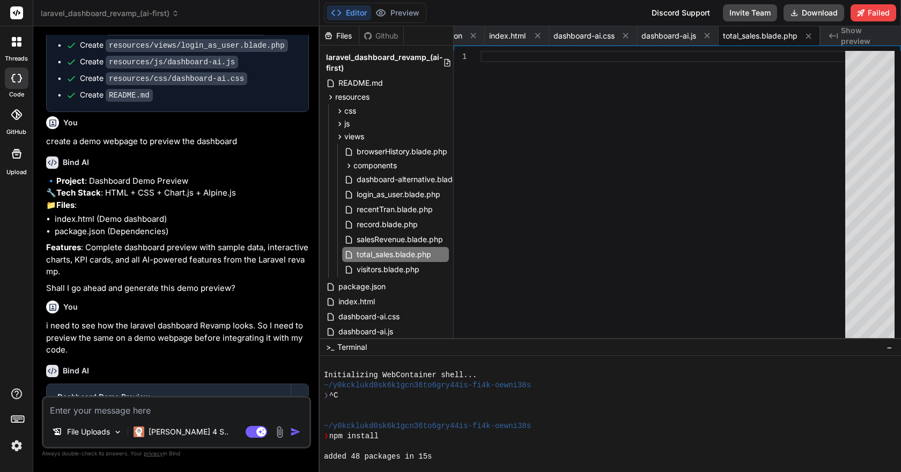
scroll to position [1063, 0]
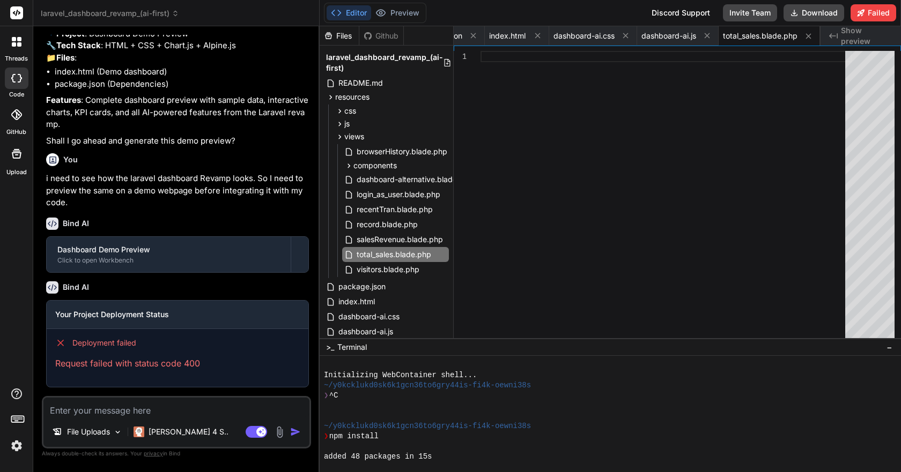
click at [108, 412] on textarea at bounding box center [176, 407] width 266 height 19
drag, startPoint x: 391, startPoint y: 437, endPoint x: 330, endPoint y: 438, distance: 60.6
click at [330, 438] on div "❯ npm install" at bounding box center [605, 437] width 563 height 10
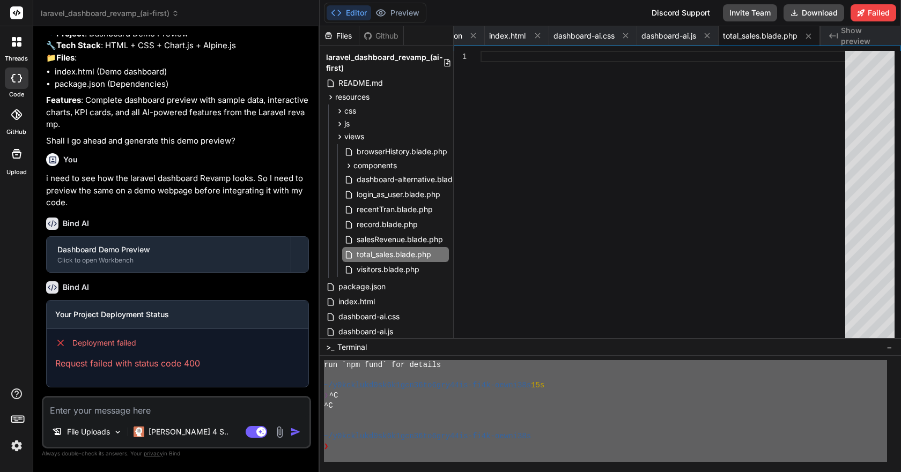
scroll to position [204, 0]
drag, startPoint x: 460, startPoint y: 459, endPoint x: 315, endPoint y: 465, distance: 144.9
click at [315, 465] on div "laravel_dashboard_revamp_(ai-first) Created with Pixso. Custom Bot Bind AI Web …" at bounding box center [466, 236] width 867 height 472
click at [604, 435] on div at bounding box center [605, 437] width 563 height 10
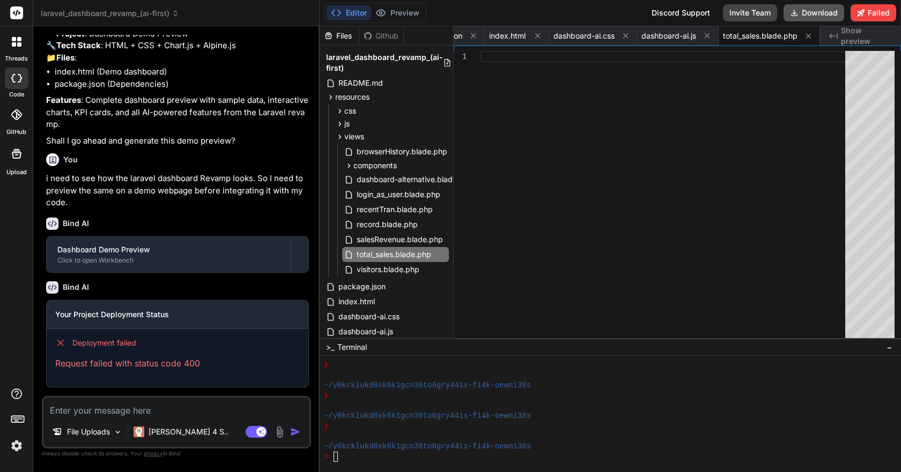
click at [805, 14] on button "Download" at bounding box center [813, 12] width 61 height 17
click at [728, 109] on div at bounding box center [665, 197] width 371 height 293
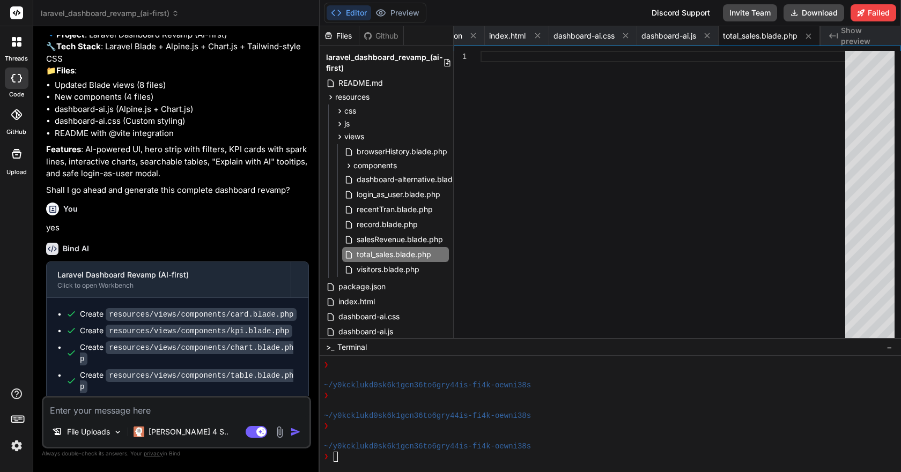
scroll to position [259, 0]
